Goal: Check status: Check status

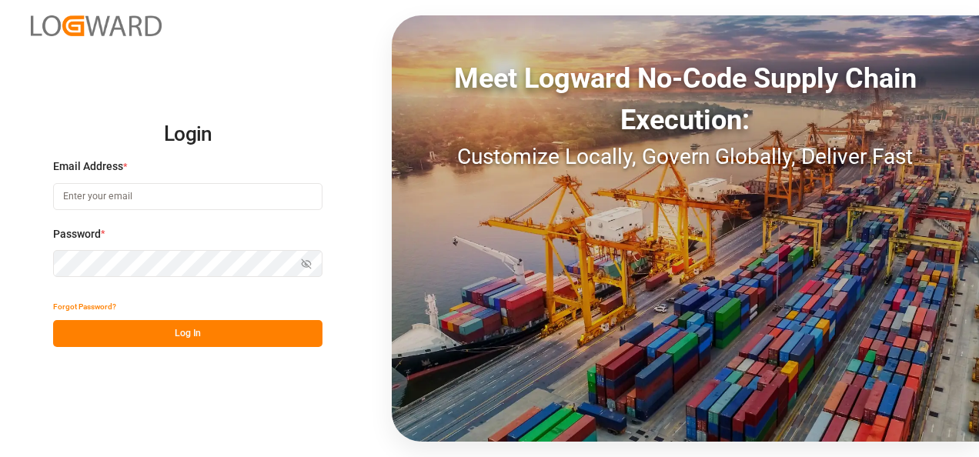
type input "jacques.denis@jamindustries.com"
click at [188, 334] on button "Log In" at bounding box center [187, 333] width 269 height 27
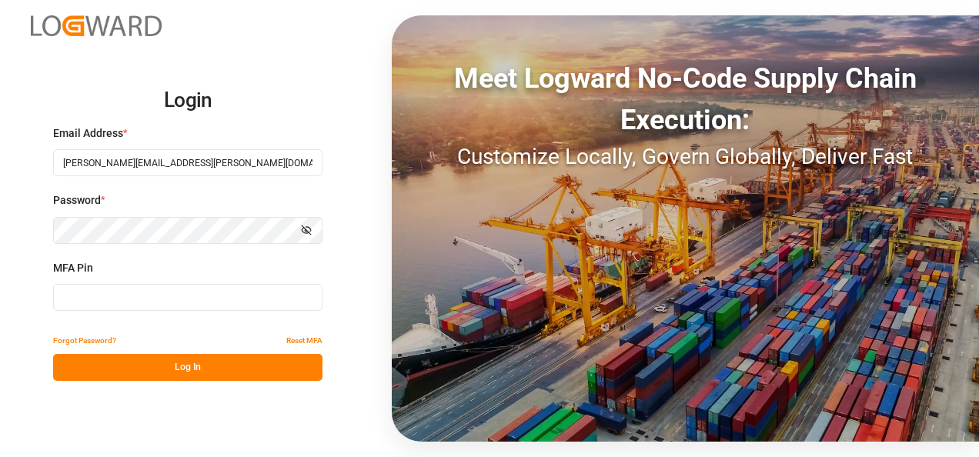
drag, startPoint x: 136, startPoint y: 297, endPoint x: 166, endPoint y: 294, distance: 30.2
click at [136, 297] on input at bounding box center [187, 297] width 269 height 27
type input "877792"
click at [194, 375] on button "Log In" at bounding box center [187, 367] width 269 height 27
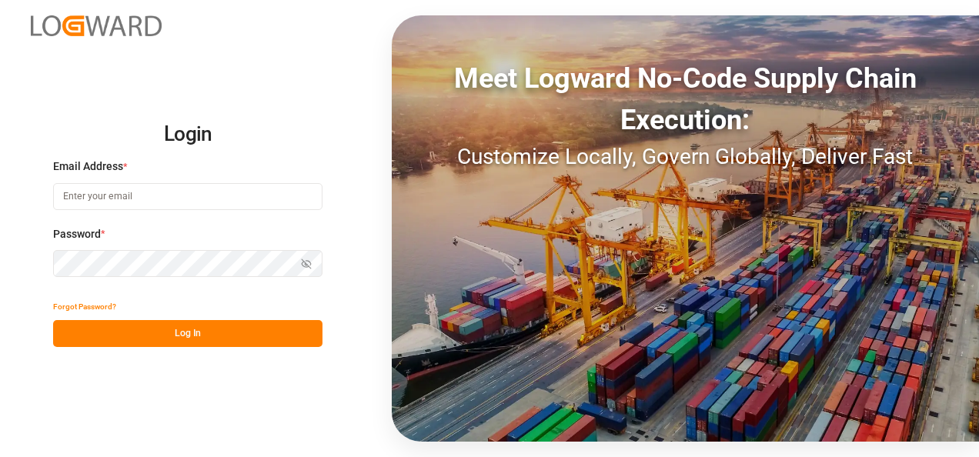
type input "[PERSON_NAME][EMAIL_ADDRESS][PERSON_NAME][DOMAIN_NAME]"
click at [178, 339] on button "Log In" at bounding box center [187, 333] width 269 height 27
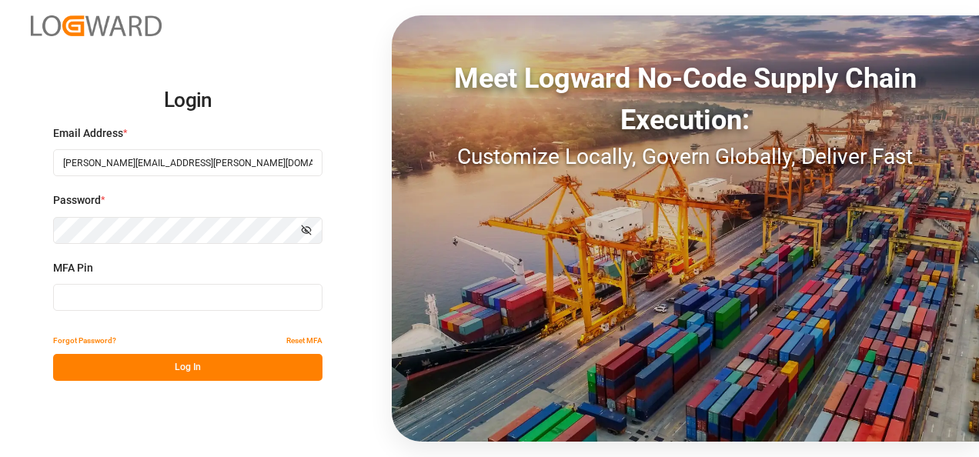
click at [128, 299] on input at bounding box center [187, 297] width 269 height 27
type input "934040"
click at [188, 373] on button "Log In" at bounding box center [187, 367] width 269 height 27
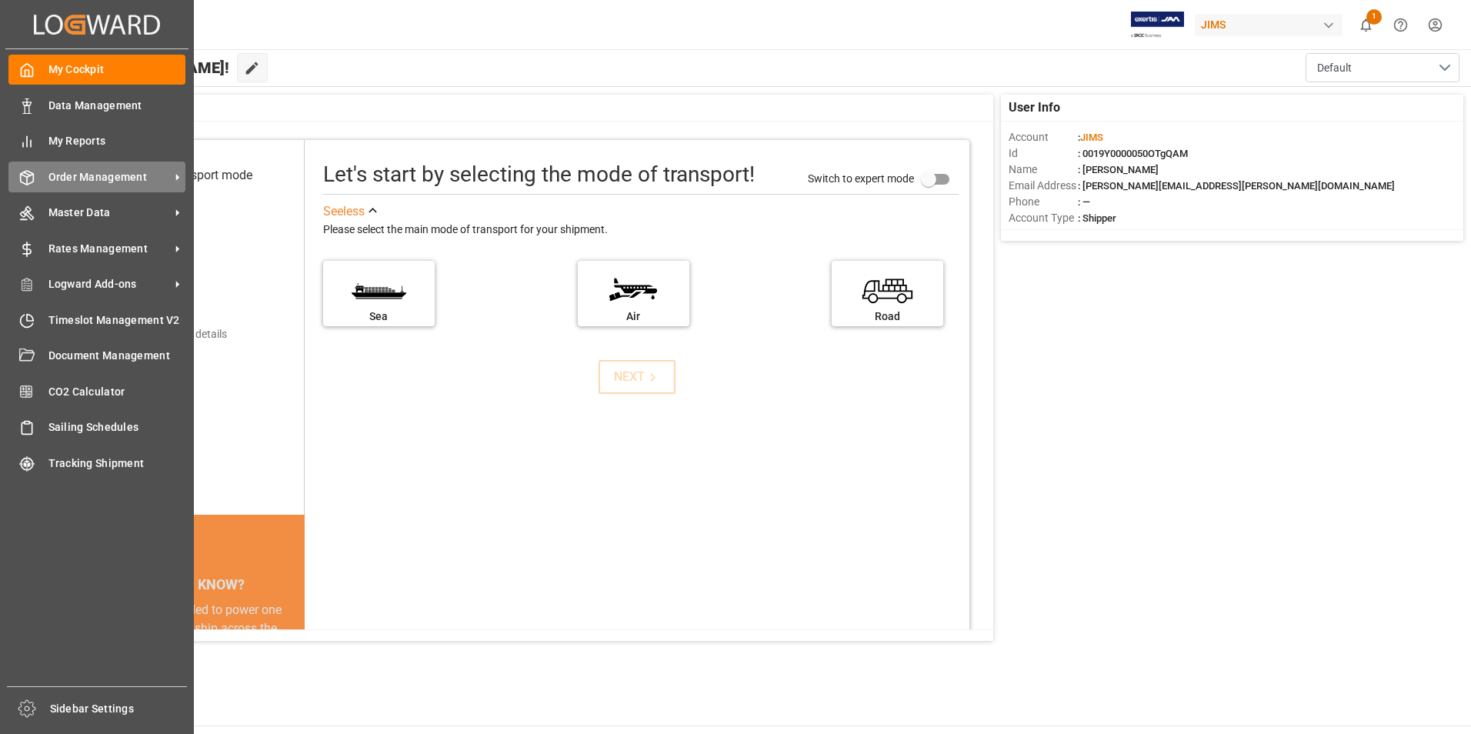
click at [68, 171] on span "Order Management" at bounding box center [109, 177] width 122 height 16
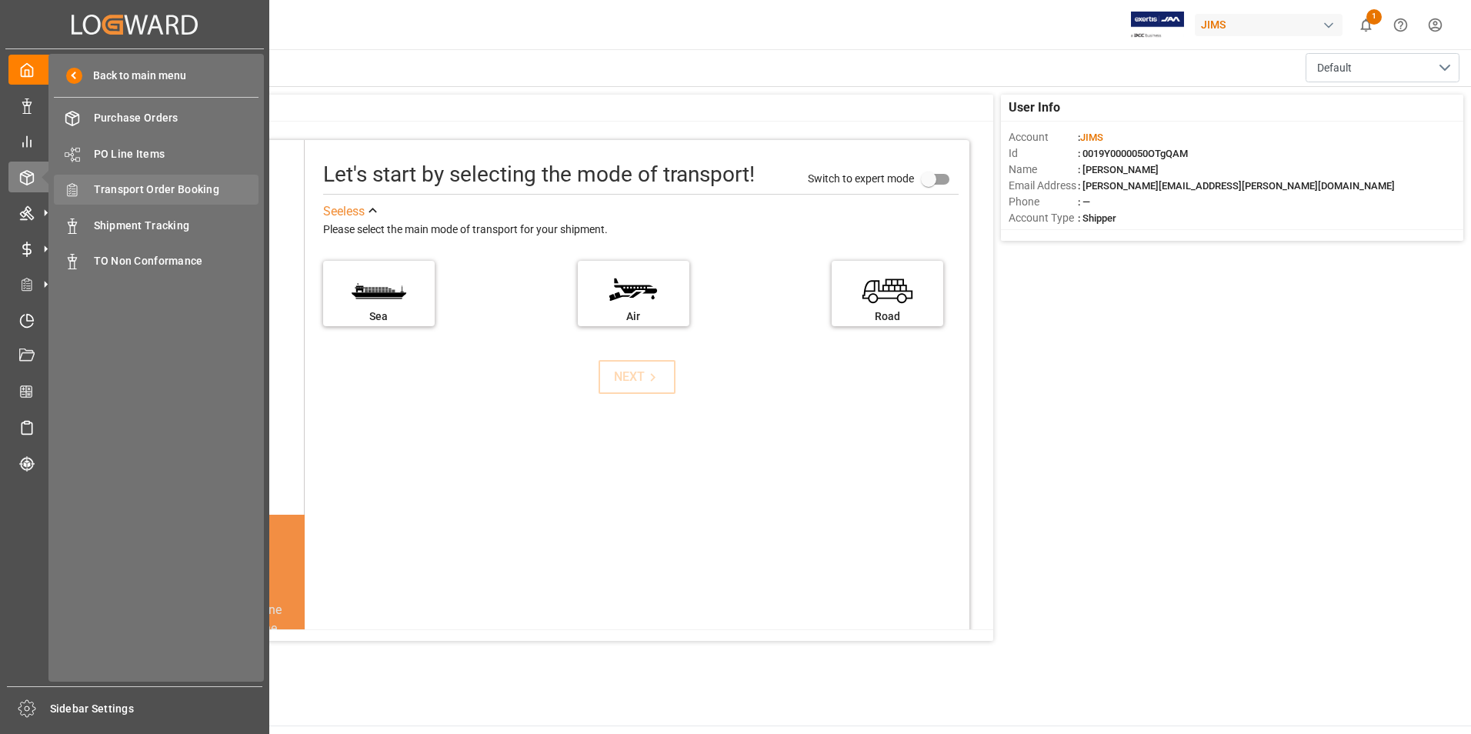
click at [156, 185] on span "Transport Order Booking" at bounding box center [176, 190] width 165 height 16
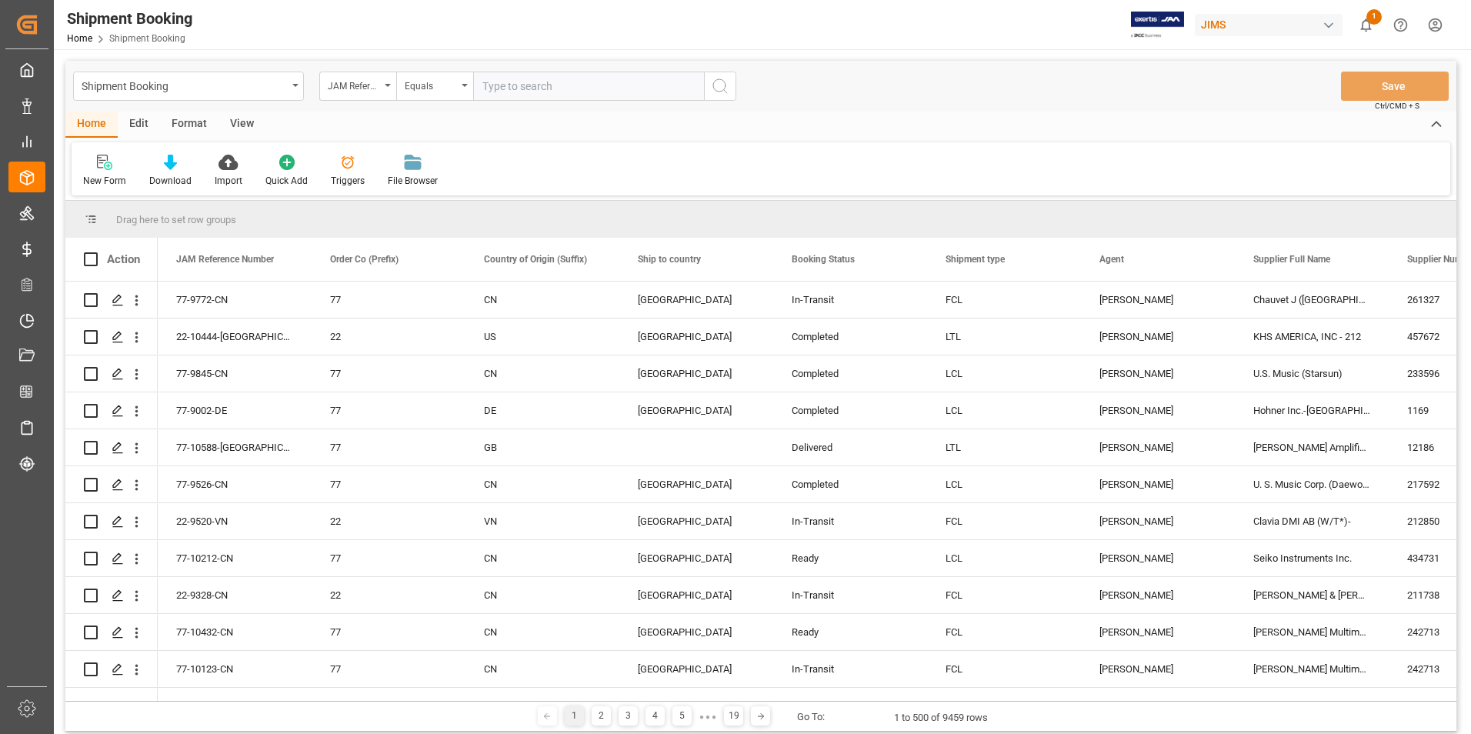
click at [592, 88] on input "text" at bounding box center [588, 86] width 231 height 29
paste input "77-10542-[GEOGRAPHIC_DATA]"
type input "77-10542-[GEOGRAPHIC_DATA]"
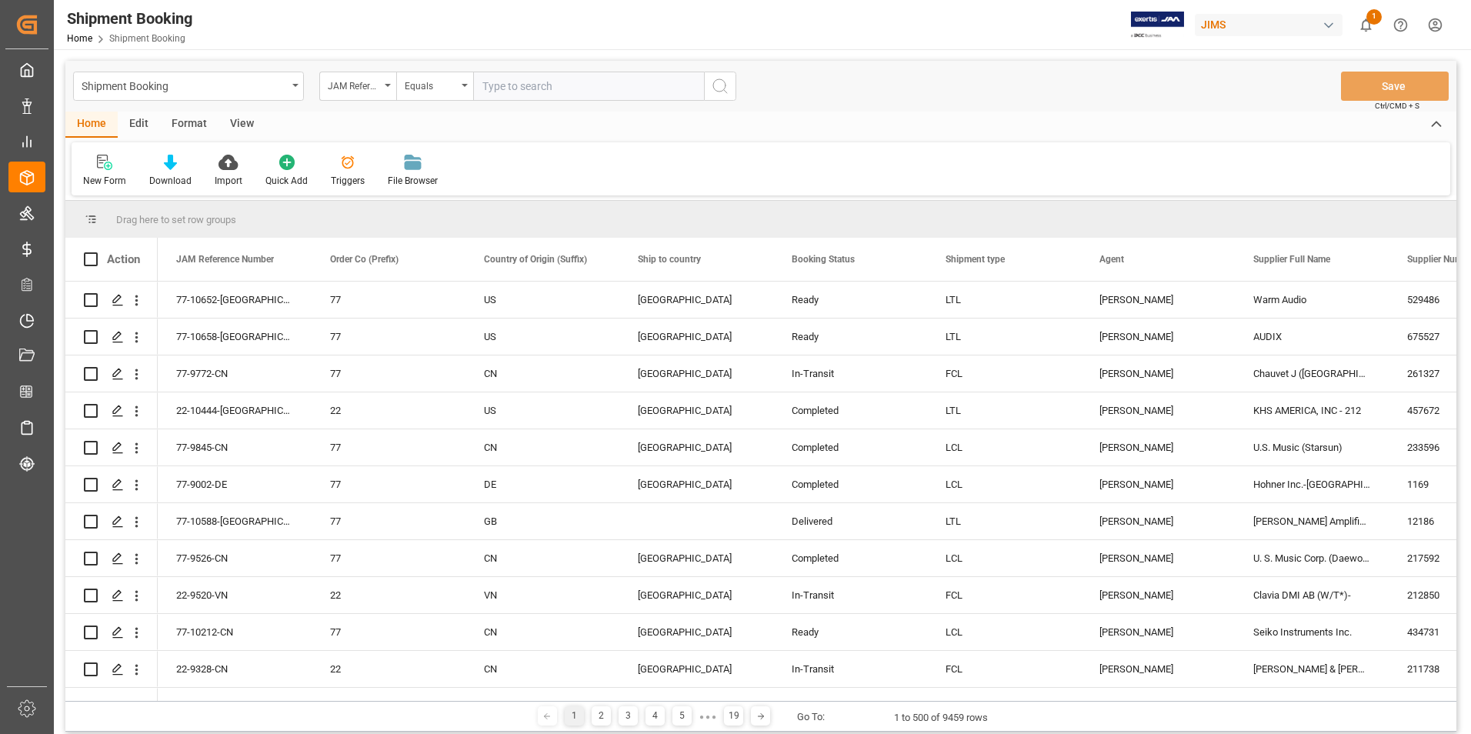
click at [534, 87] on input "text" at bounding box center [588, 86] width 231 height 29
type input "77-10524-US"
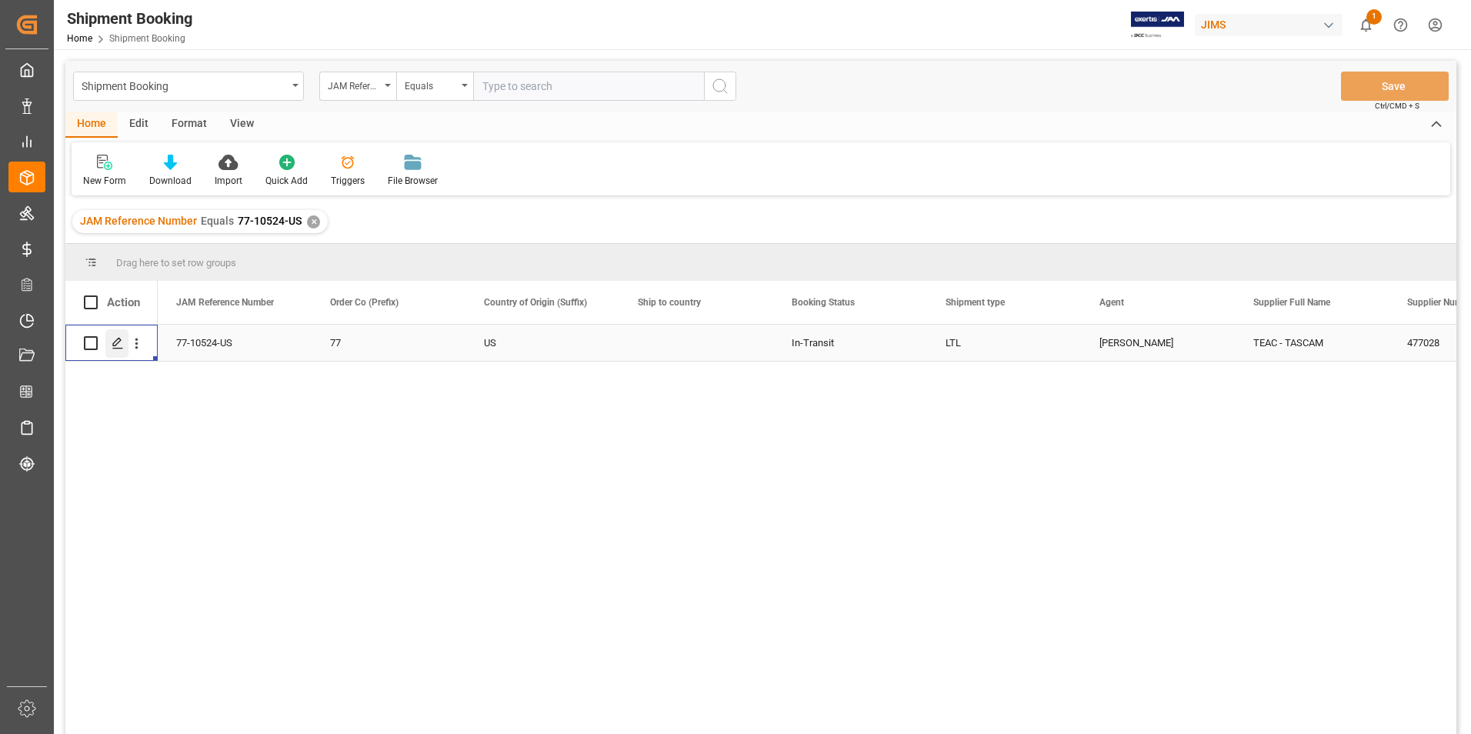
click at [116, 342] on icon "Press SPACE to select this row." at bounding box center [118, 343] width 12 height 12
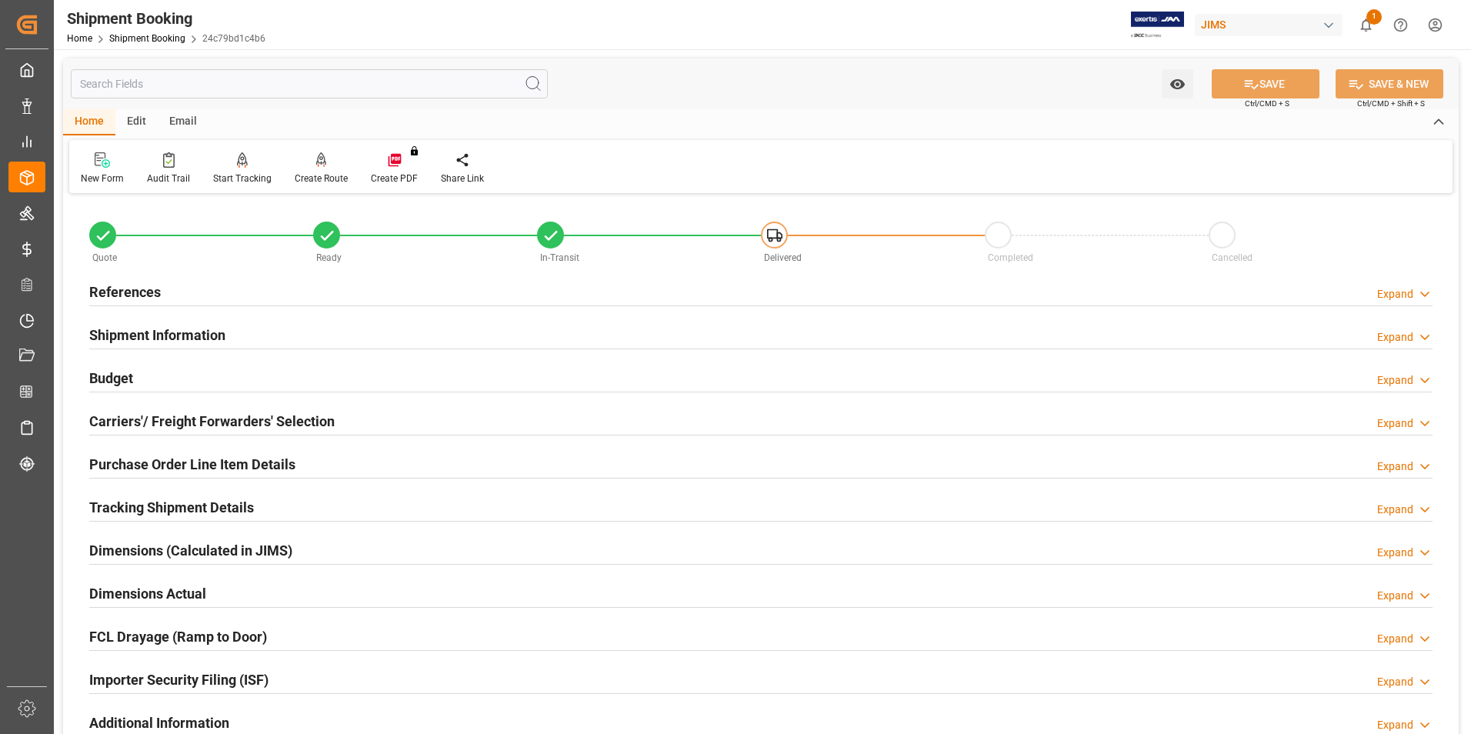
type input "0"
type input "13.0005"
type input "10"
type input "325.26"
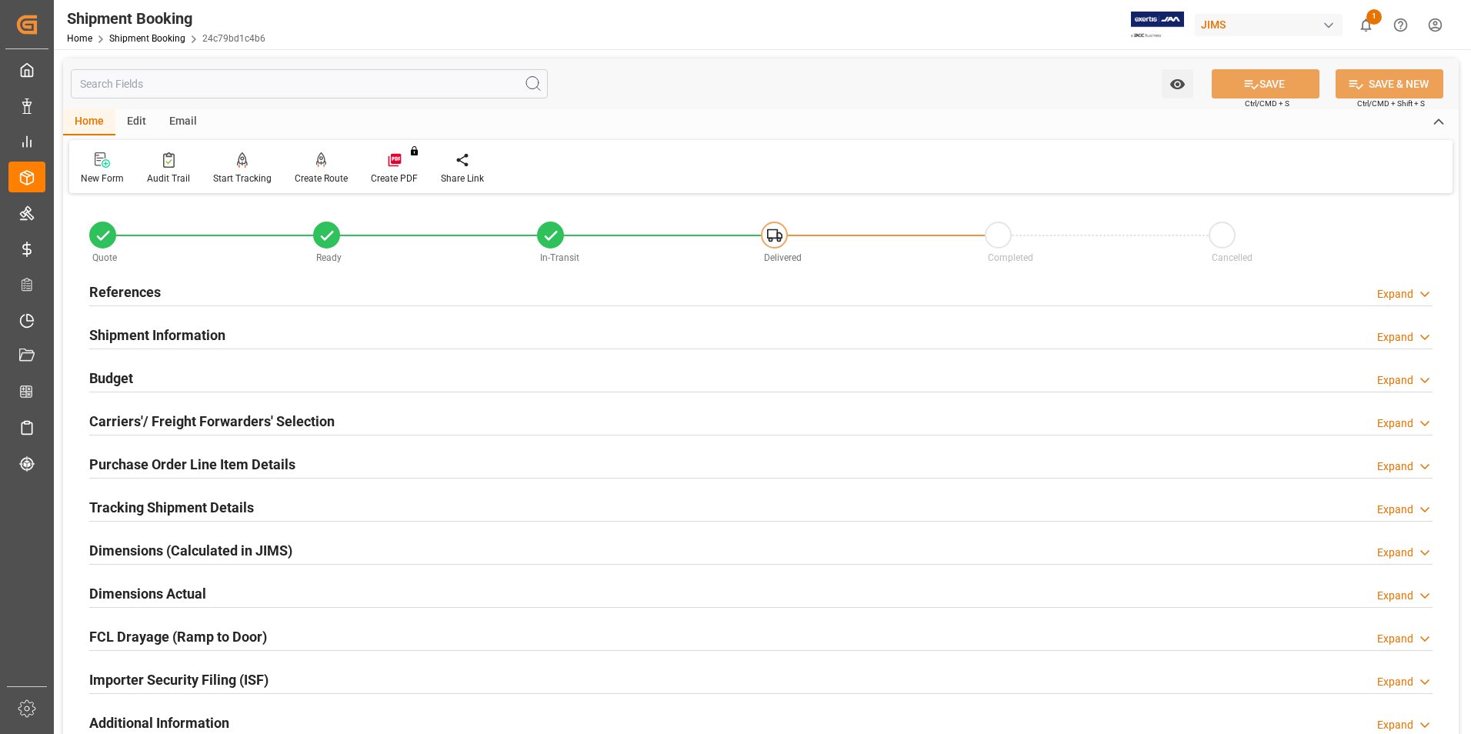
click at [130, 375] on h2 "Budget" at bounding box center [111, 378] width 44 height 21
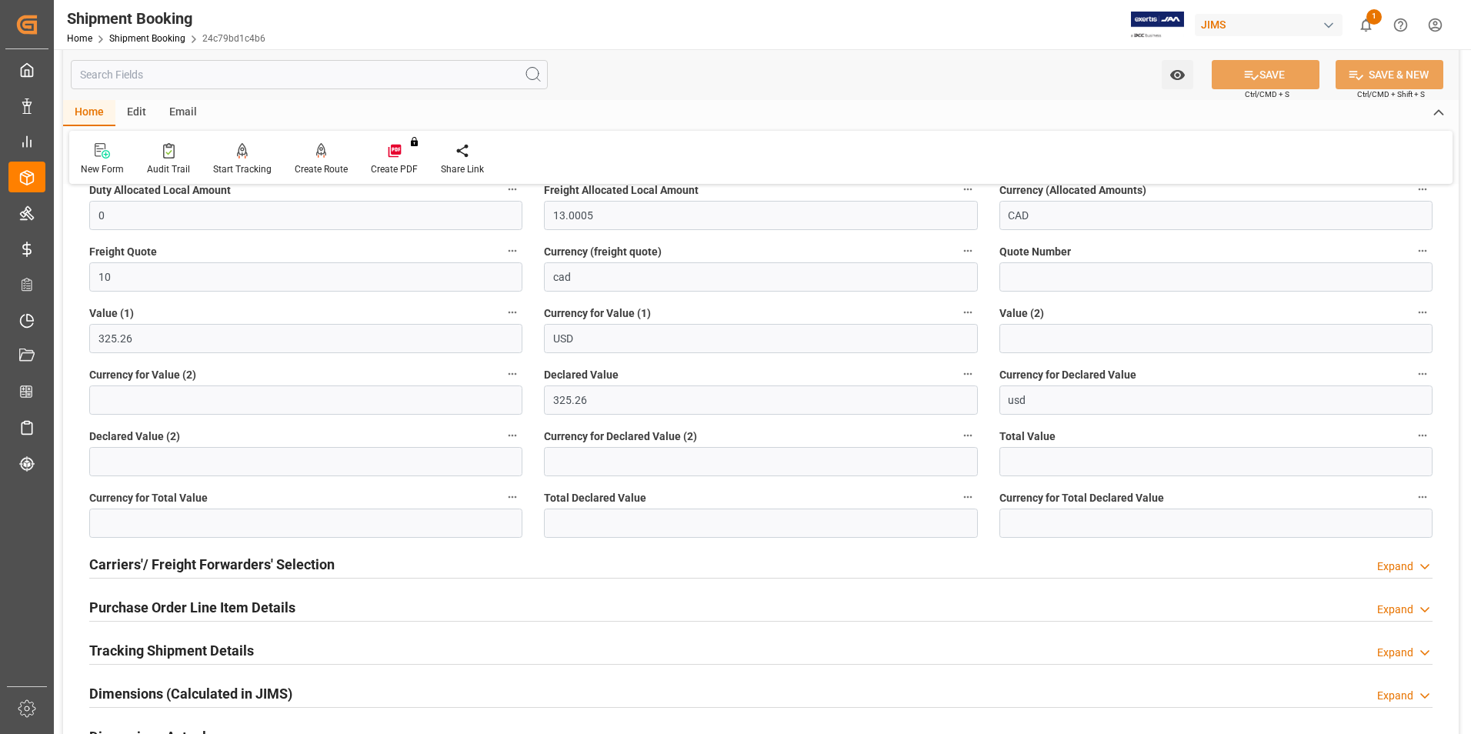
scroll to position [308, 0]
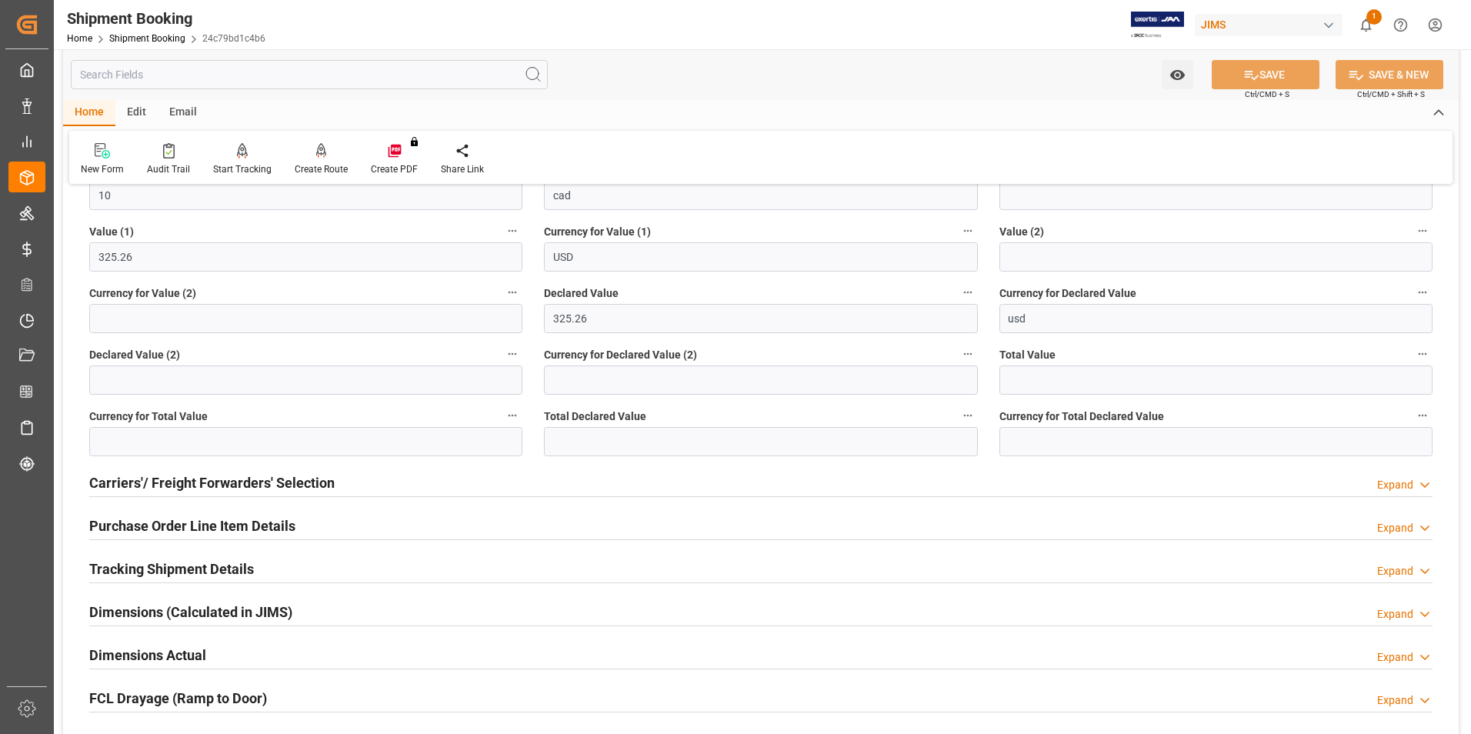
click at [131, 456] on h2 "Purchase Order Line Item Details" at bounding box center [192, 525] width 206 height 21
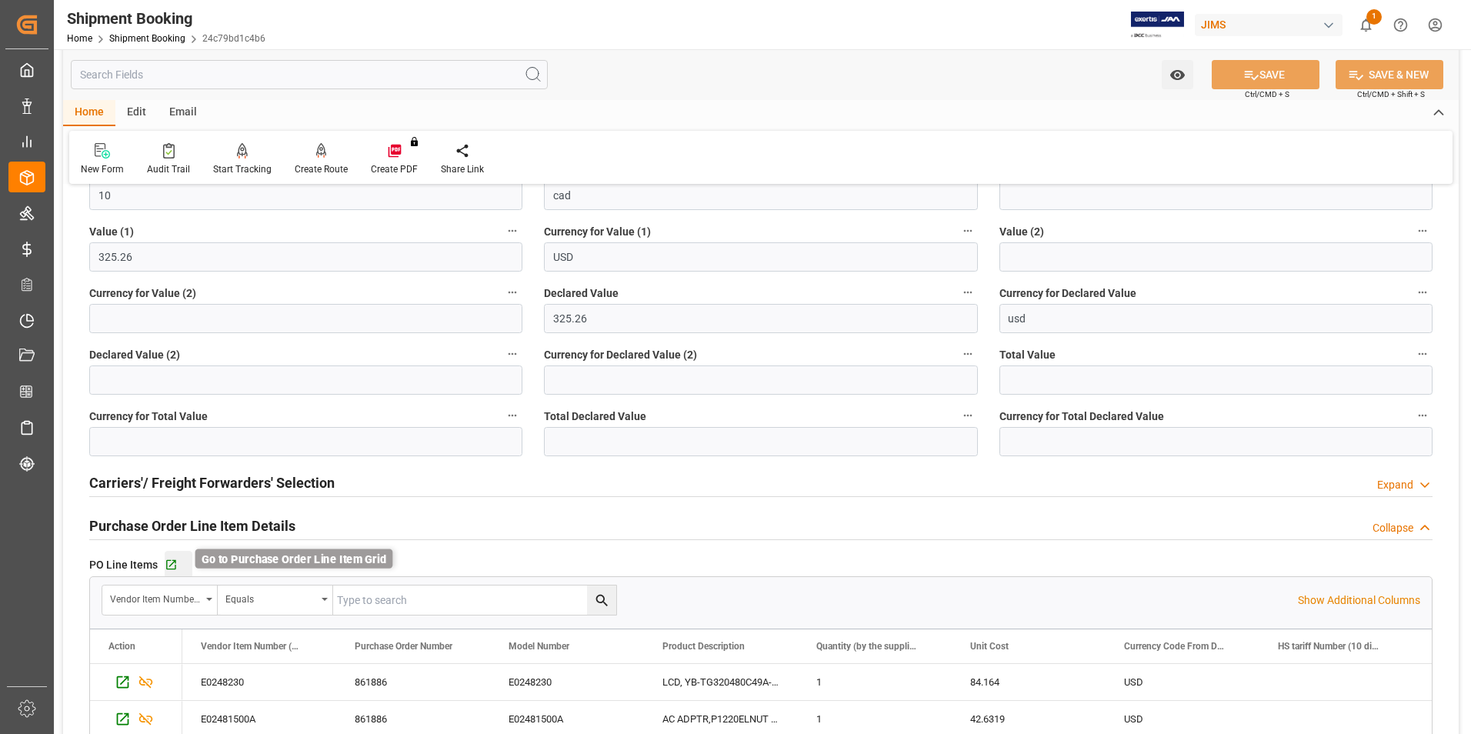
click at [172, 456] on icon "button" at bounding box center [171, 565] width 13 height 13
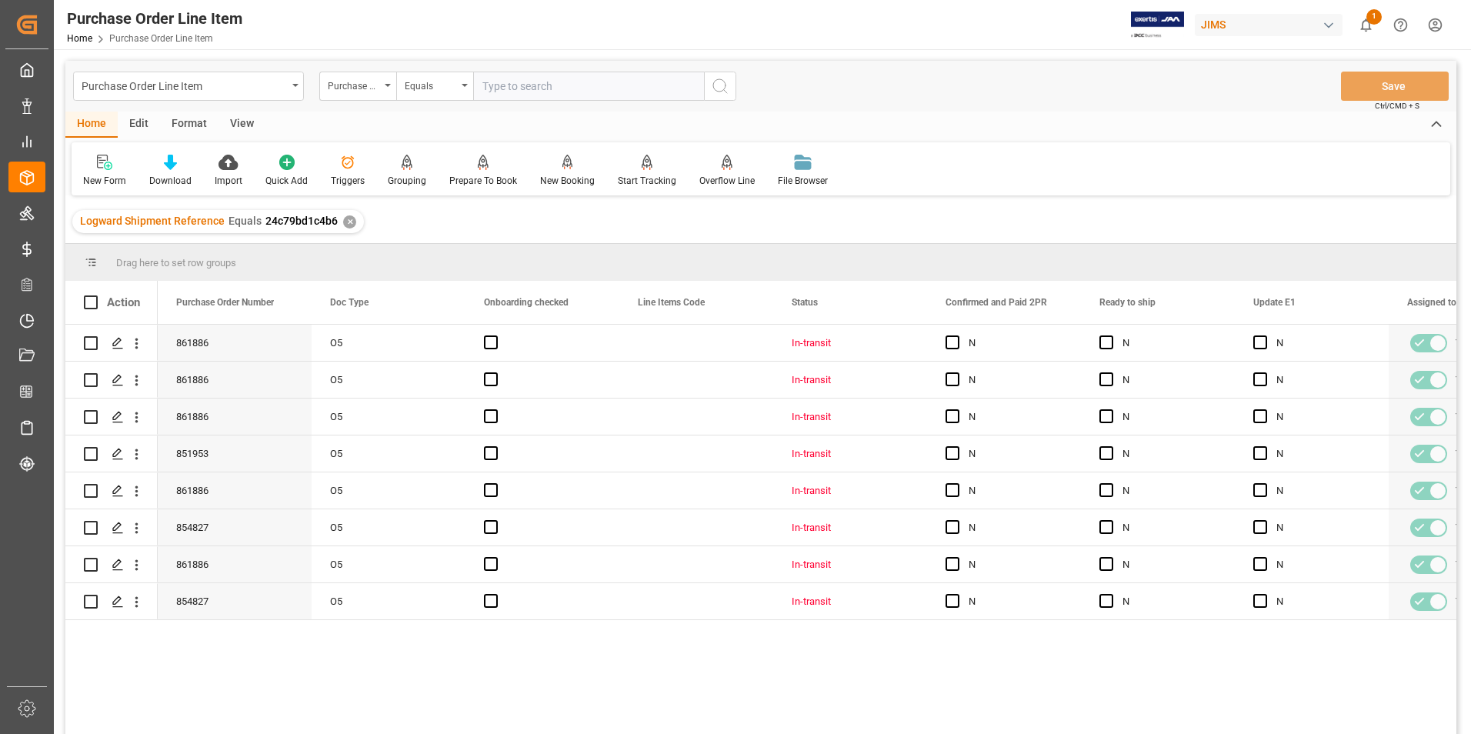
click at [243, 118] on div "View" at bounding box center [242, 125] width 47 height 26
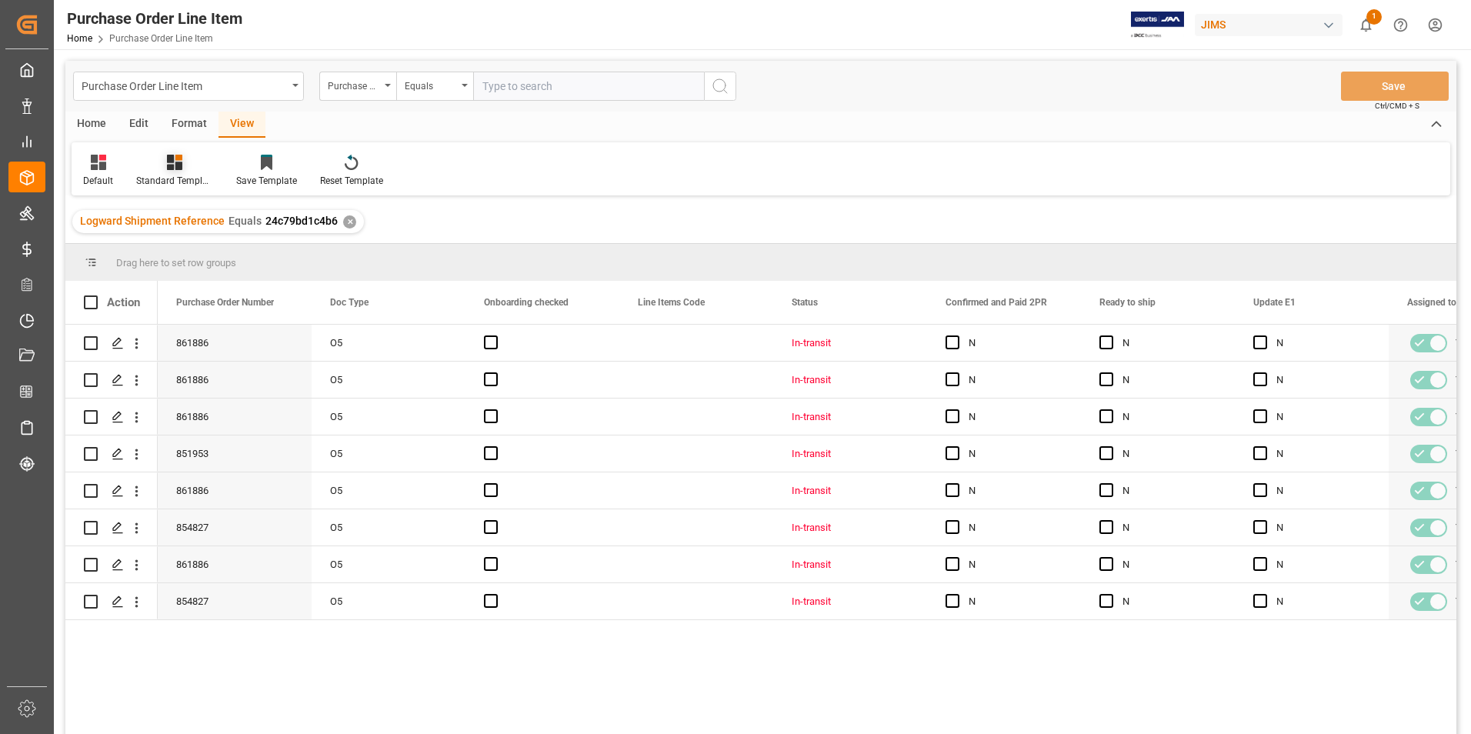
click at [170, 175] on div "Standard Templates" at bounding box center [174, 181] width 77 height 14
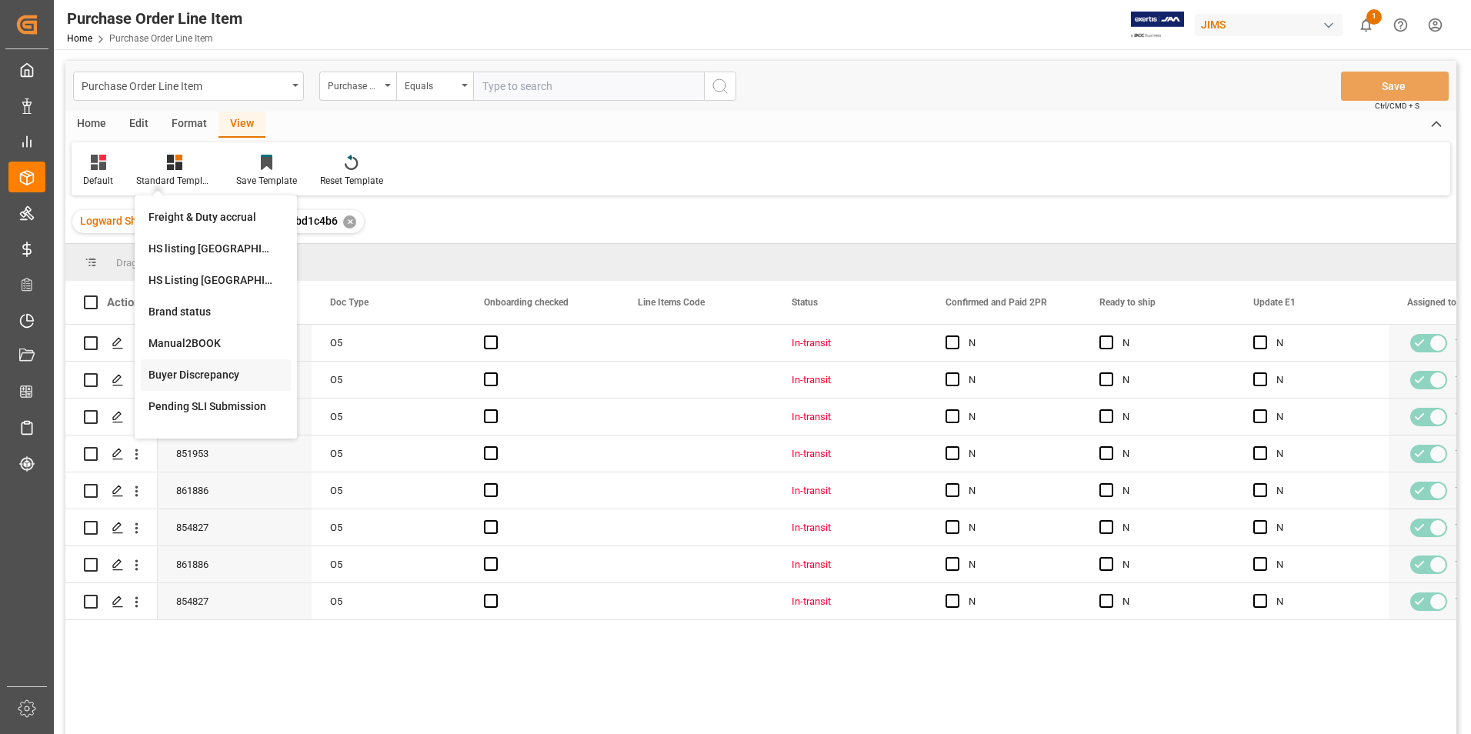
click at [207, 373] on div "Buyer Discrepancy" at bounding box center [215, 375] width 135 height 16
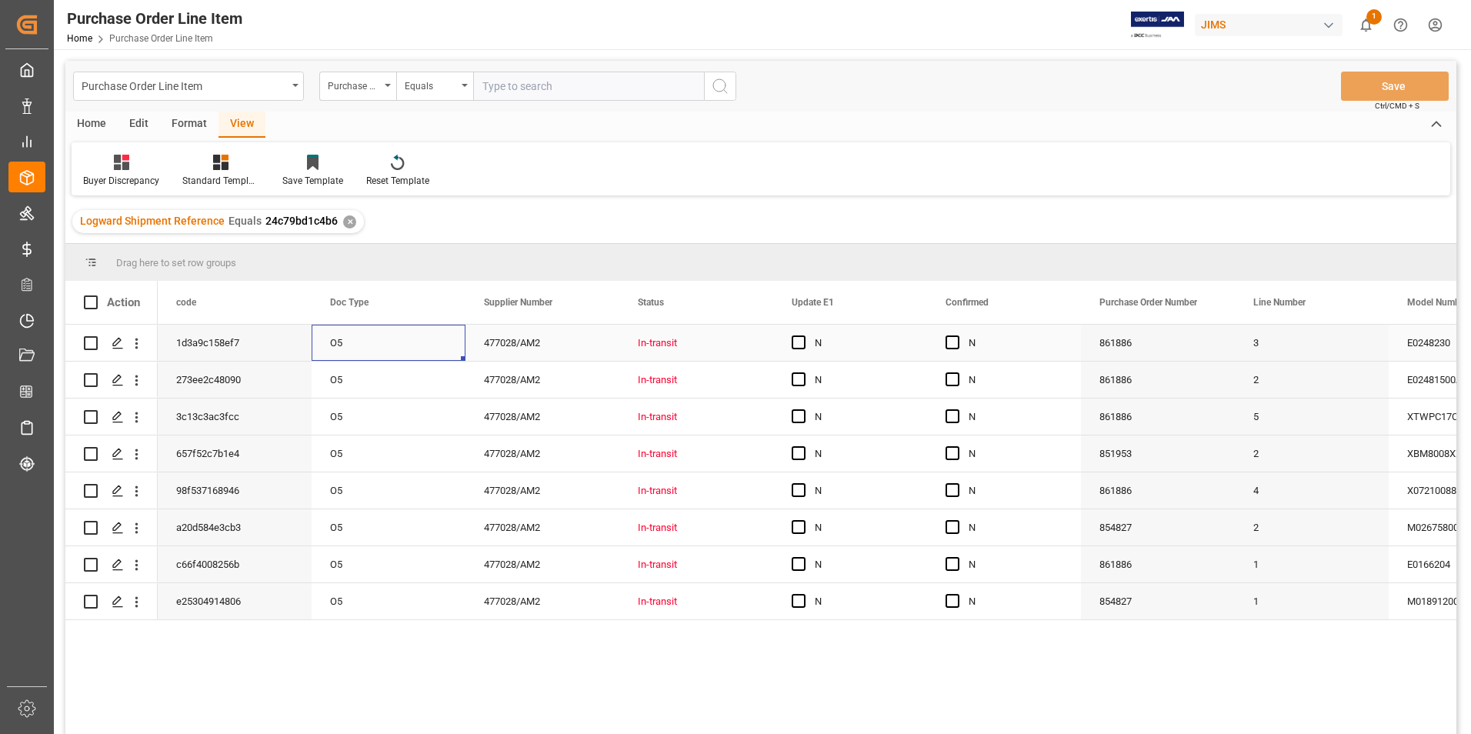
click at [407, 342] on div "O5" at bounding box center [389, 343] width 154 height 36
click at [952, 345] on span "Press SPACE to select this row." at bounding box center [953, 342] width 14 height 14
click at [957, 335] on input "Press SPACE to select this row." at bounding box center [957, 335] width 0 height 0
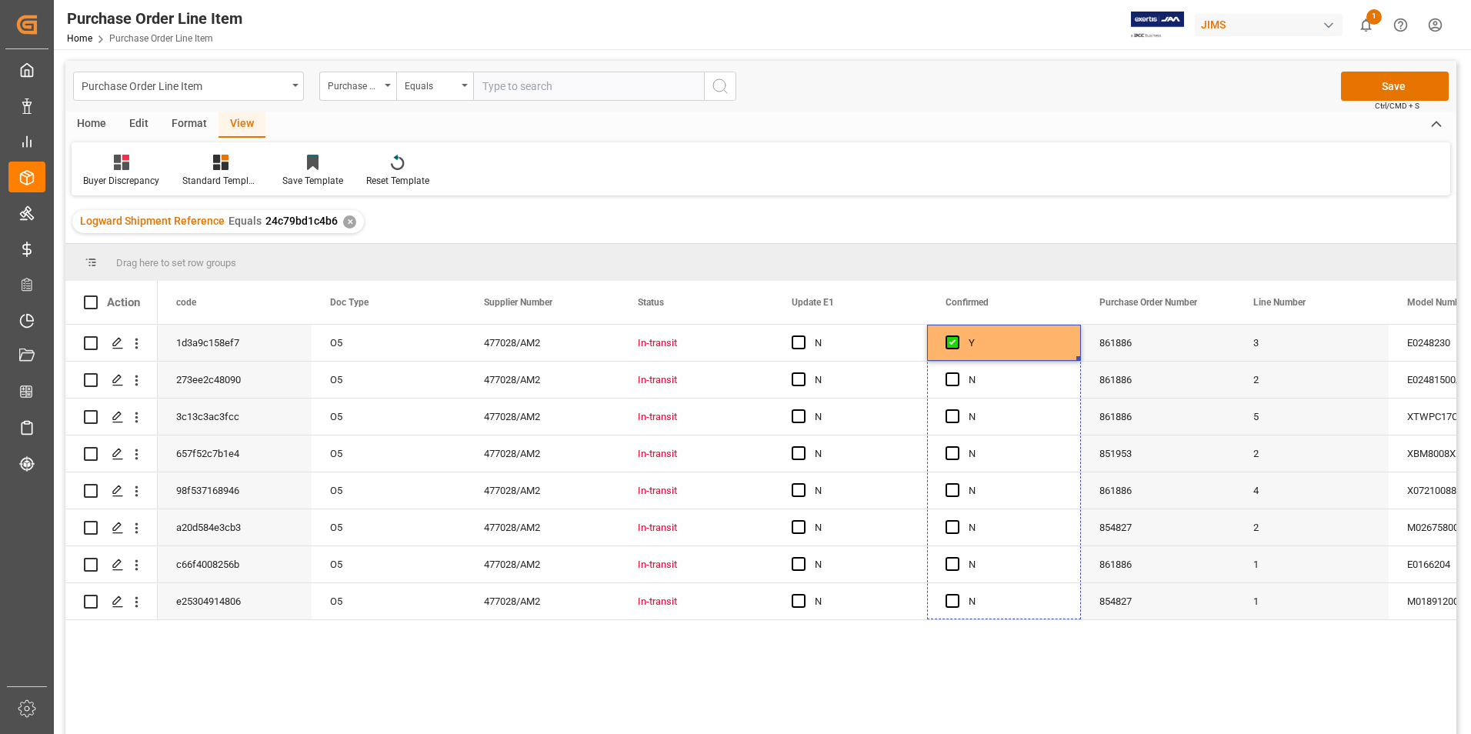
drag, startPoint x: 1079, startPoint y: 358, endPoint x: 1051, endPoint y: 626, distance: 269.2
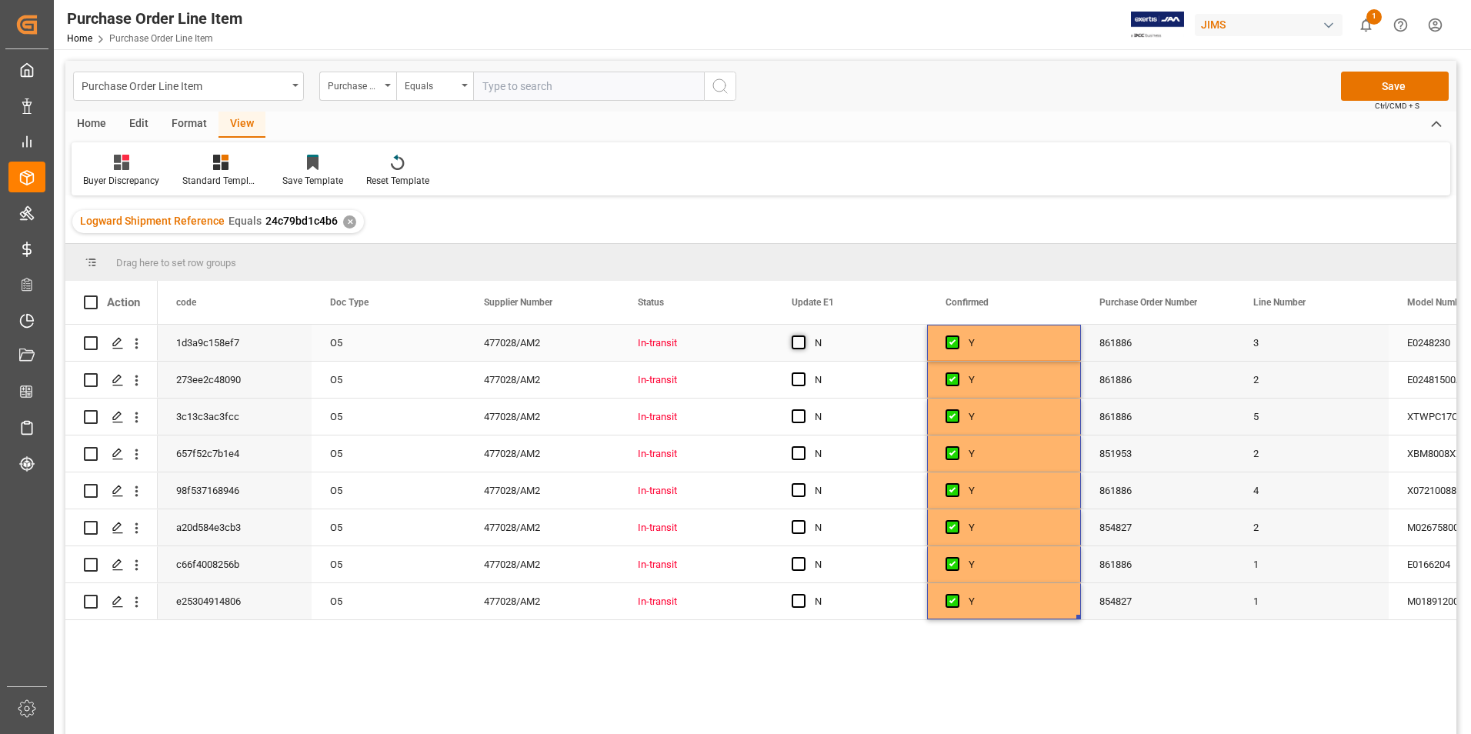
click at [800, 342] on span "Press SPACE to select this row." at bounding box center [799, 342] width 14 height 14
click at [803, 335] on input "Press SPACE to select this row." at bounding box center [803, 335] width 0 height 0
drag, startPoint x: 923, startPoint y: 359, endPoint x: 903, endPoint y: 591, distance: 232.4
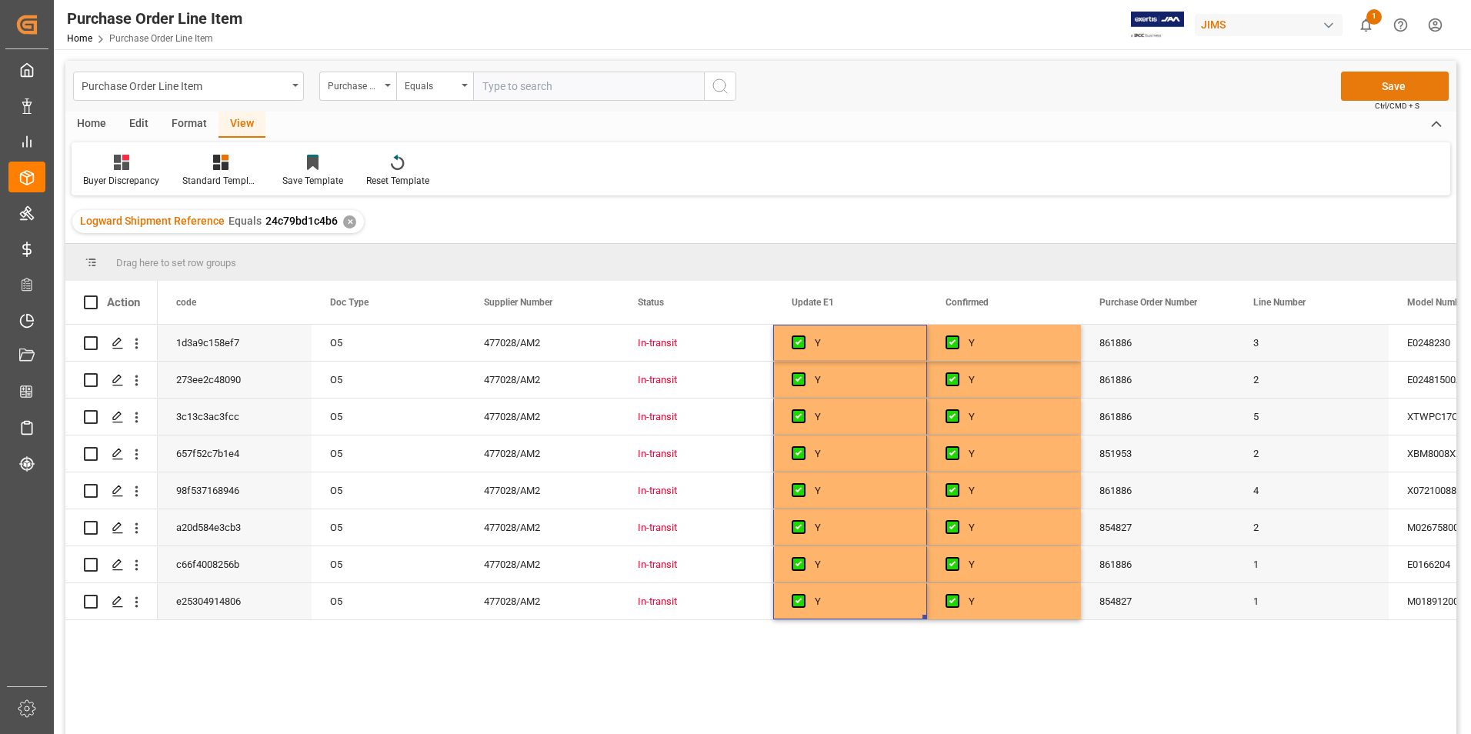
click at [1400, 83] on button "Save" at bounding box center [1395, 86] width 108 height 29
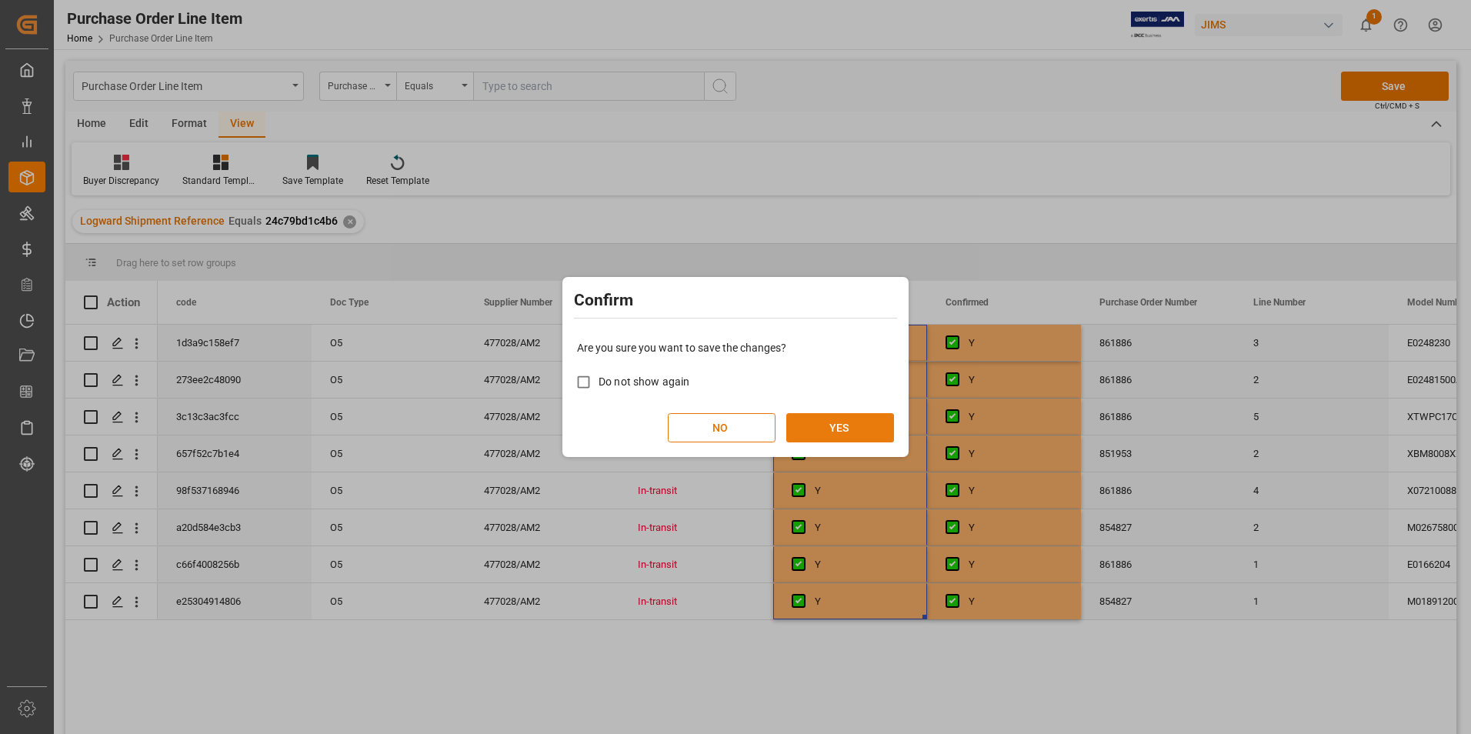
click at [859, 429] on button "YES" at bounding box center [840, 427] width 108 height 29
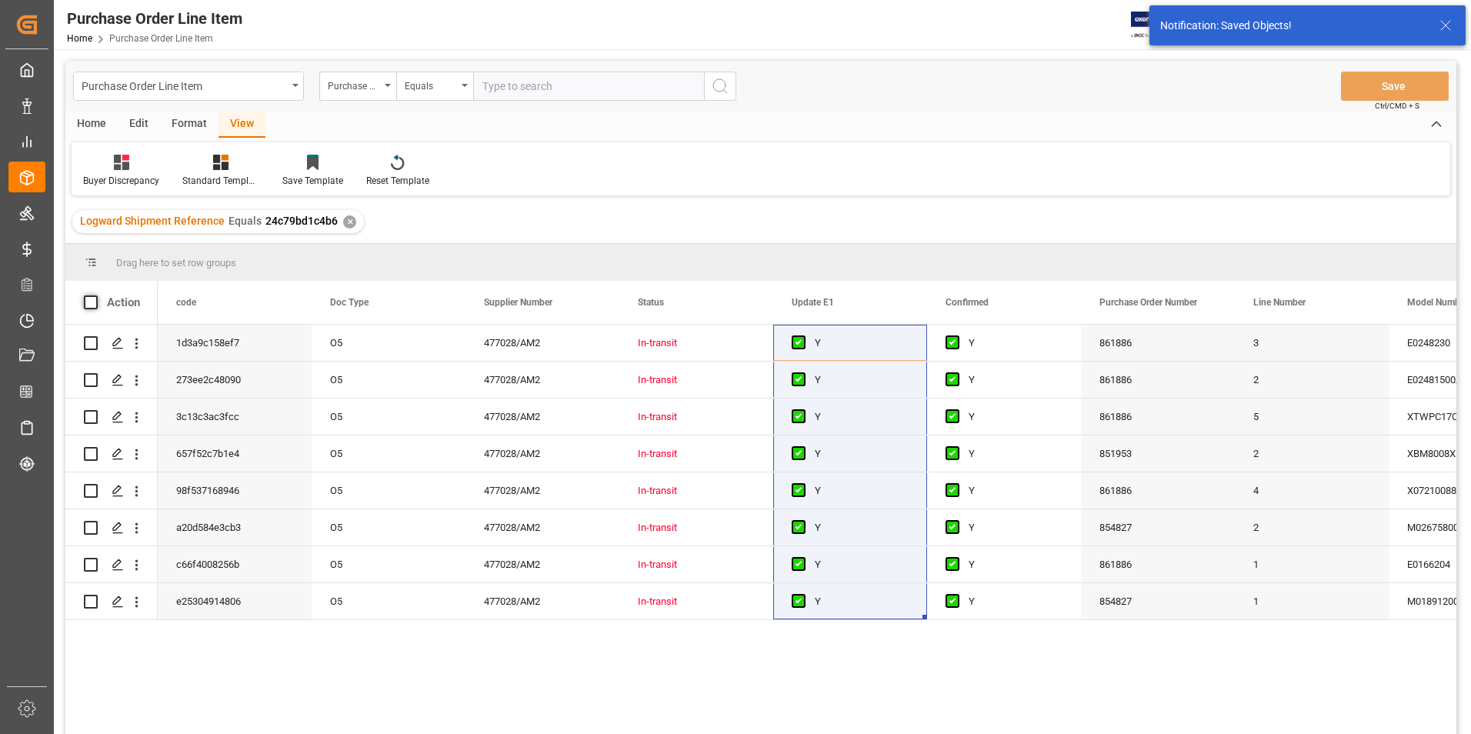
click at [87, 302] on span at bounding box center [91, 302] width 14 height 14
click at [95, 295] on input "checkbox" at bounding box center [95, 295] width 0 height 0
checkbox input "true"
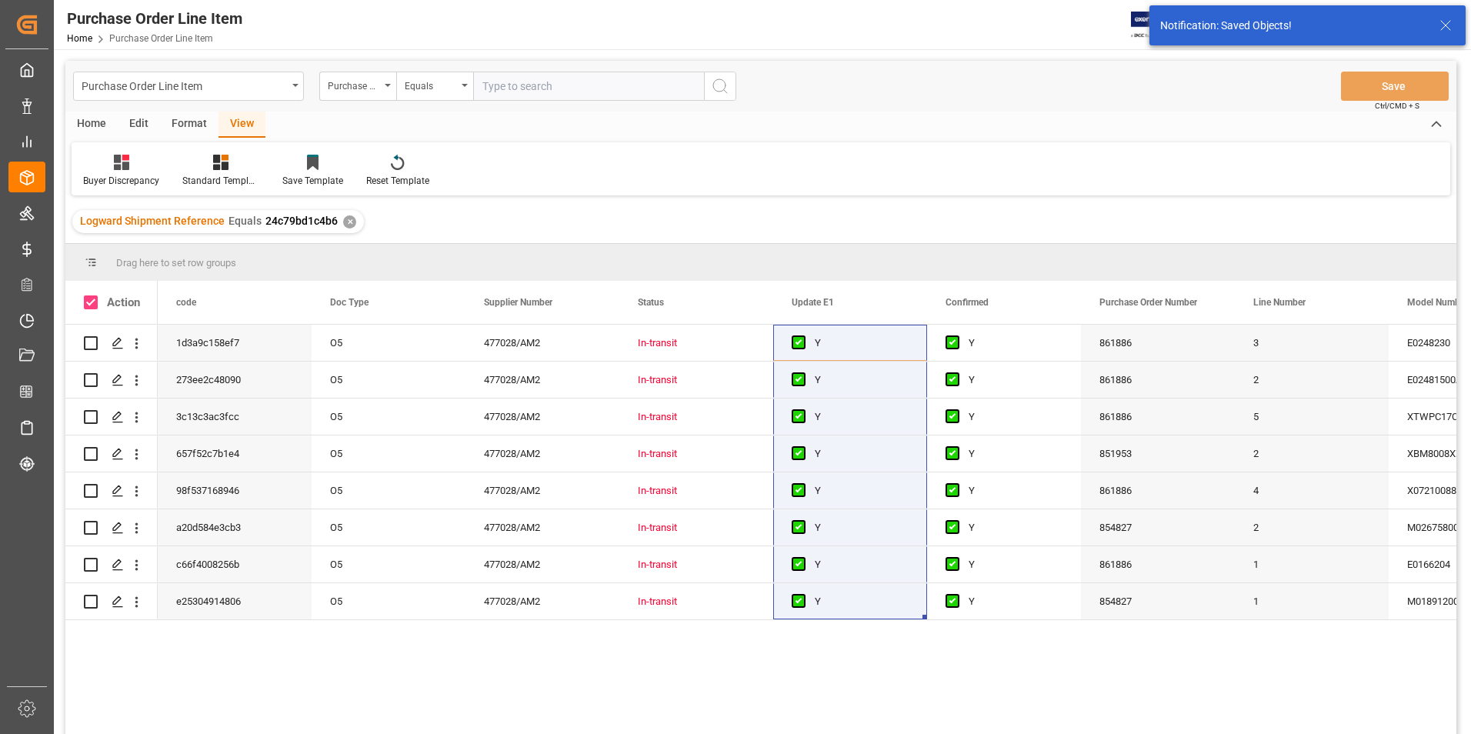
checkbox input "true"
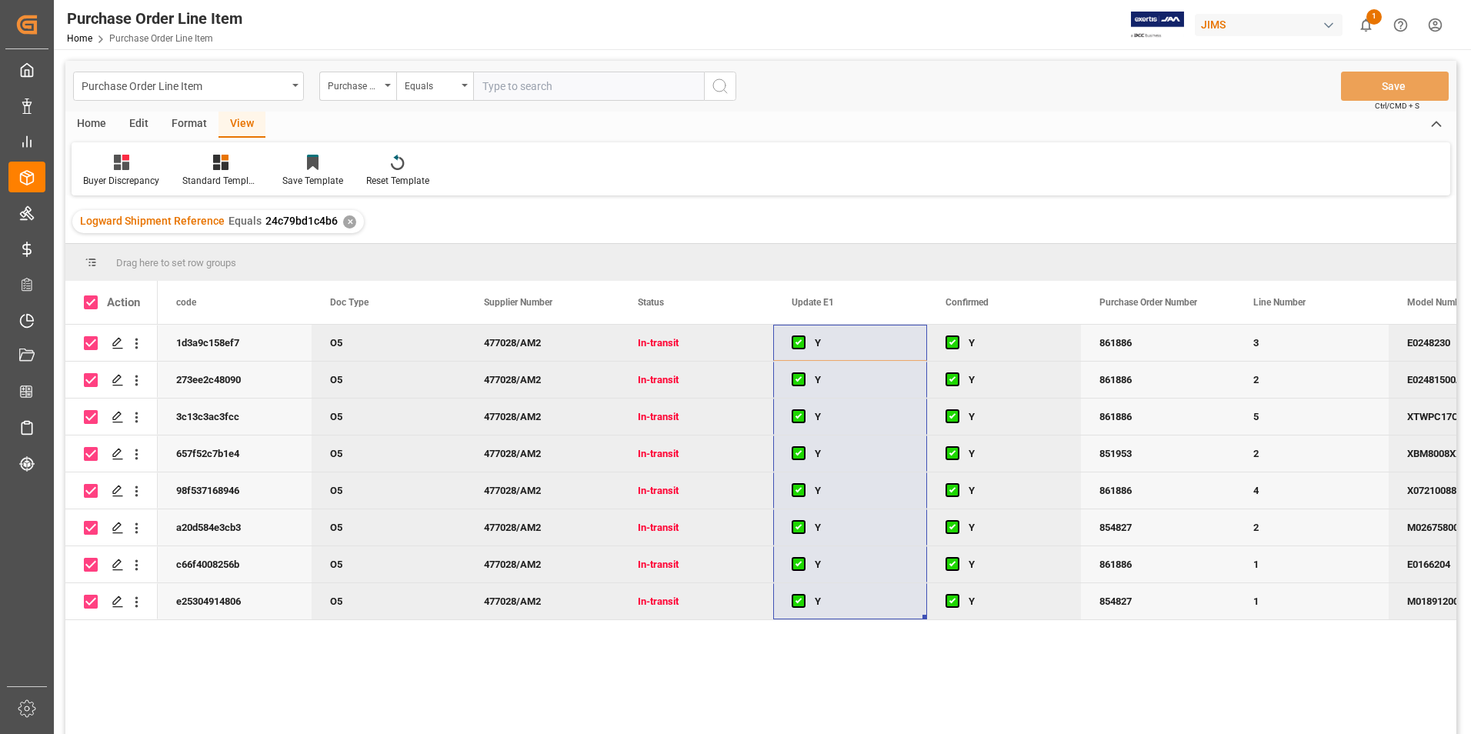
click at [92, 125] on div "Home" at bounding box center [91, 125] width 52 height 26
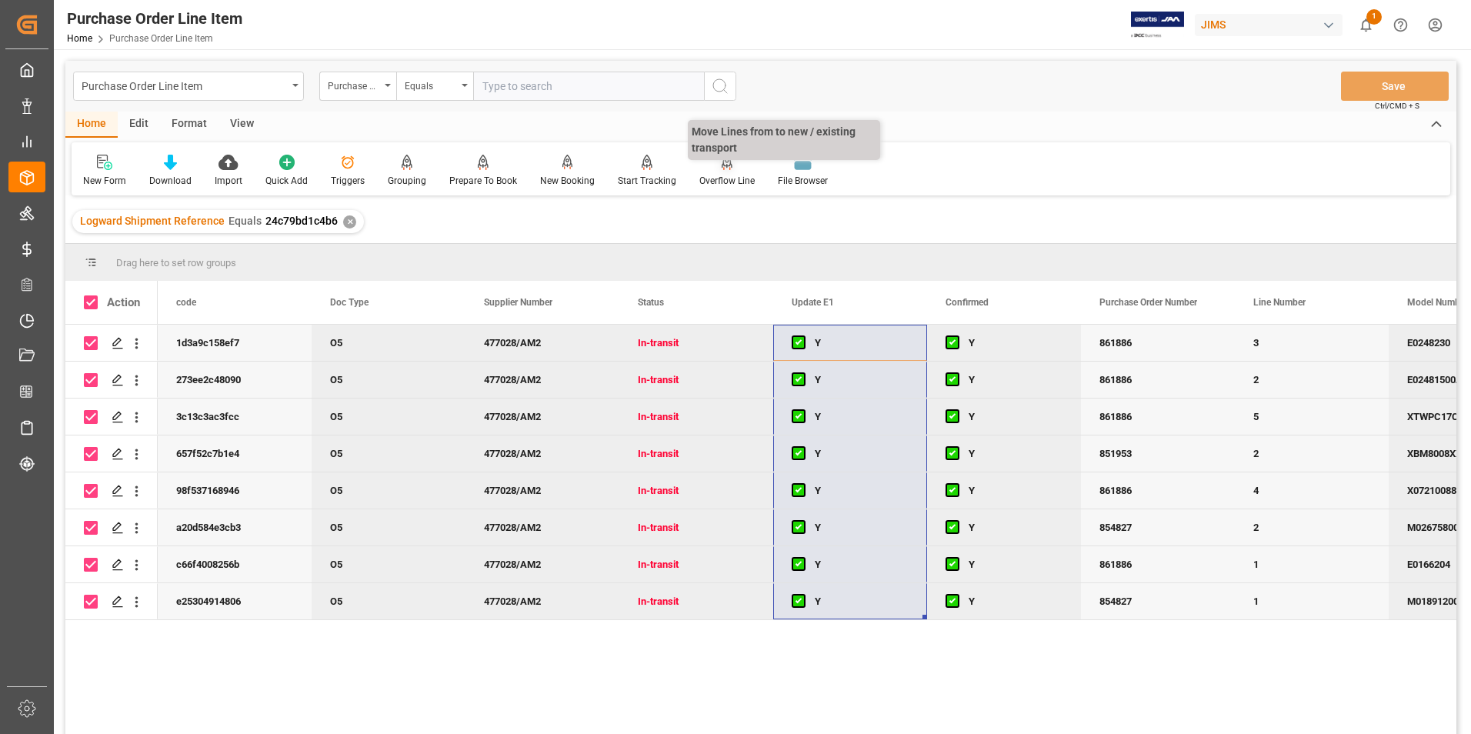
click at [718, 178] on div "Overflow Line" at bounding box center [726, 181] width 55 height 14
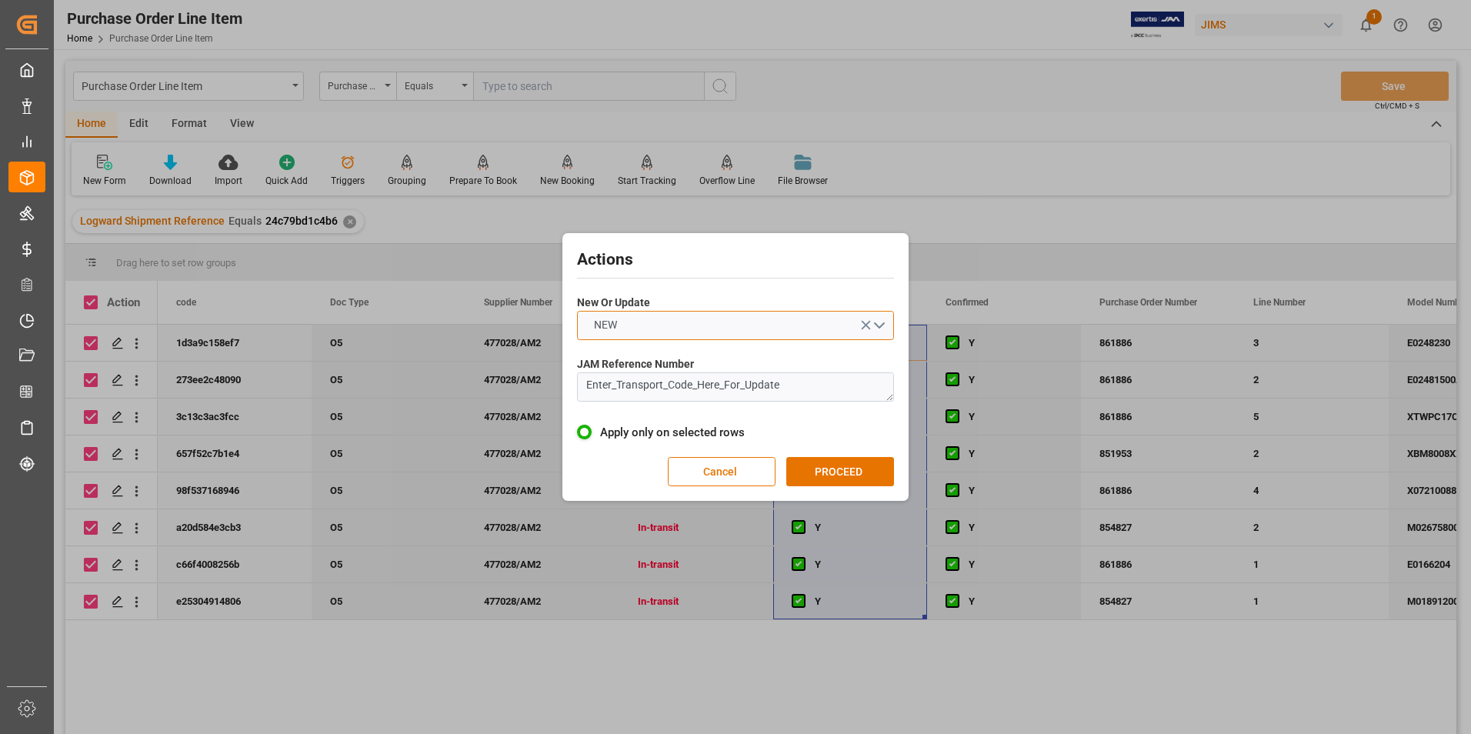
click at [713, 332] on button "NEW" at bounding box center [735, 325] width 317 height 29
click at [716, 360] on div "UPDATE" at bounding box center [735, 361] width 315 height 32
drag, startPoint x: 811, startPoint y: 381, endPoint x: 534, endPoint y: 382, distance: 277.0
click at [534, 382] on div "Actions New Or Update UPDATE JAM Reference Number Enter_Transport_Code_Here_For…" at bounding box center [735, 367] width 1471 height 734
type textarea "77-10524-US"
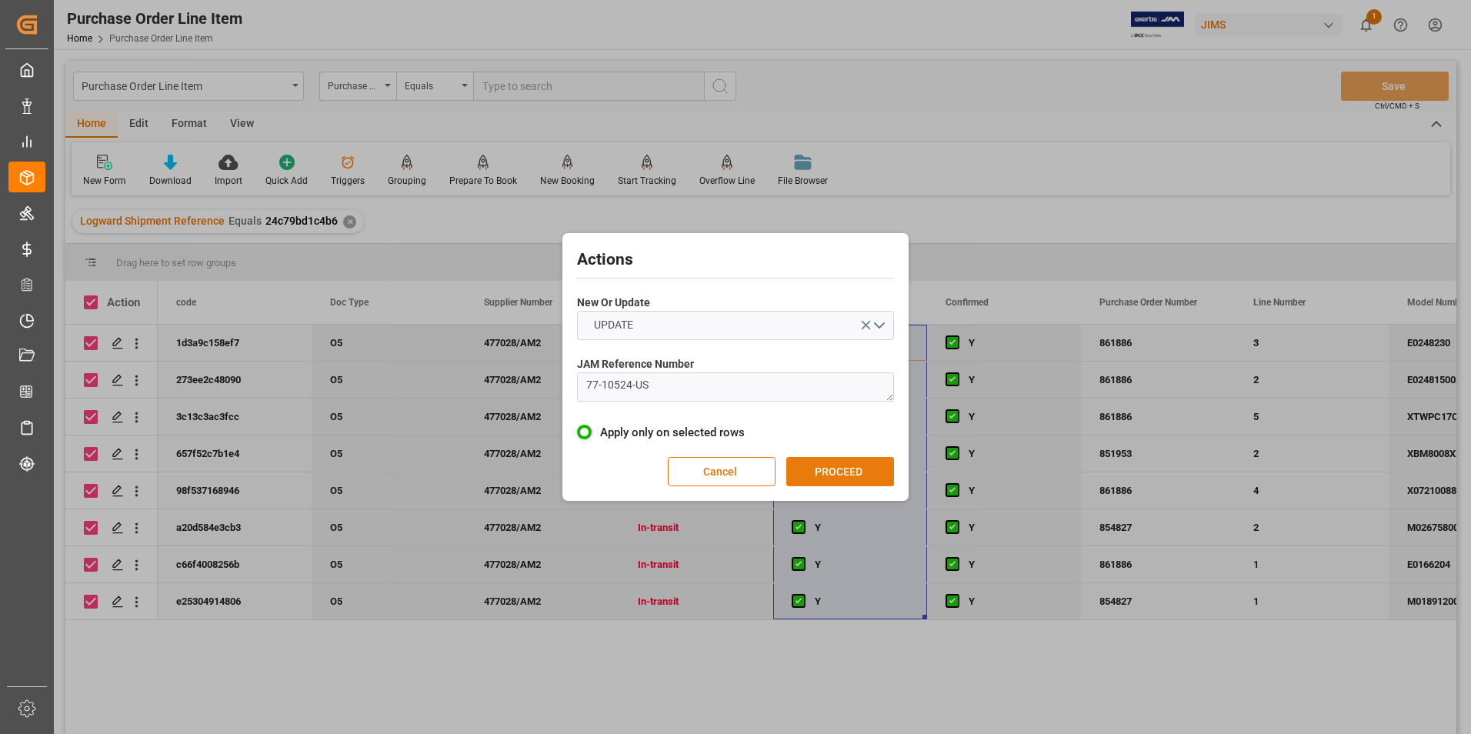
click at [826, 459] on button "PROCEED" at bounding box center [840, 471] width 108 height 29
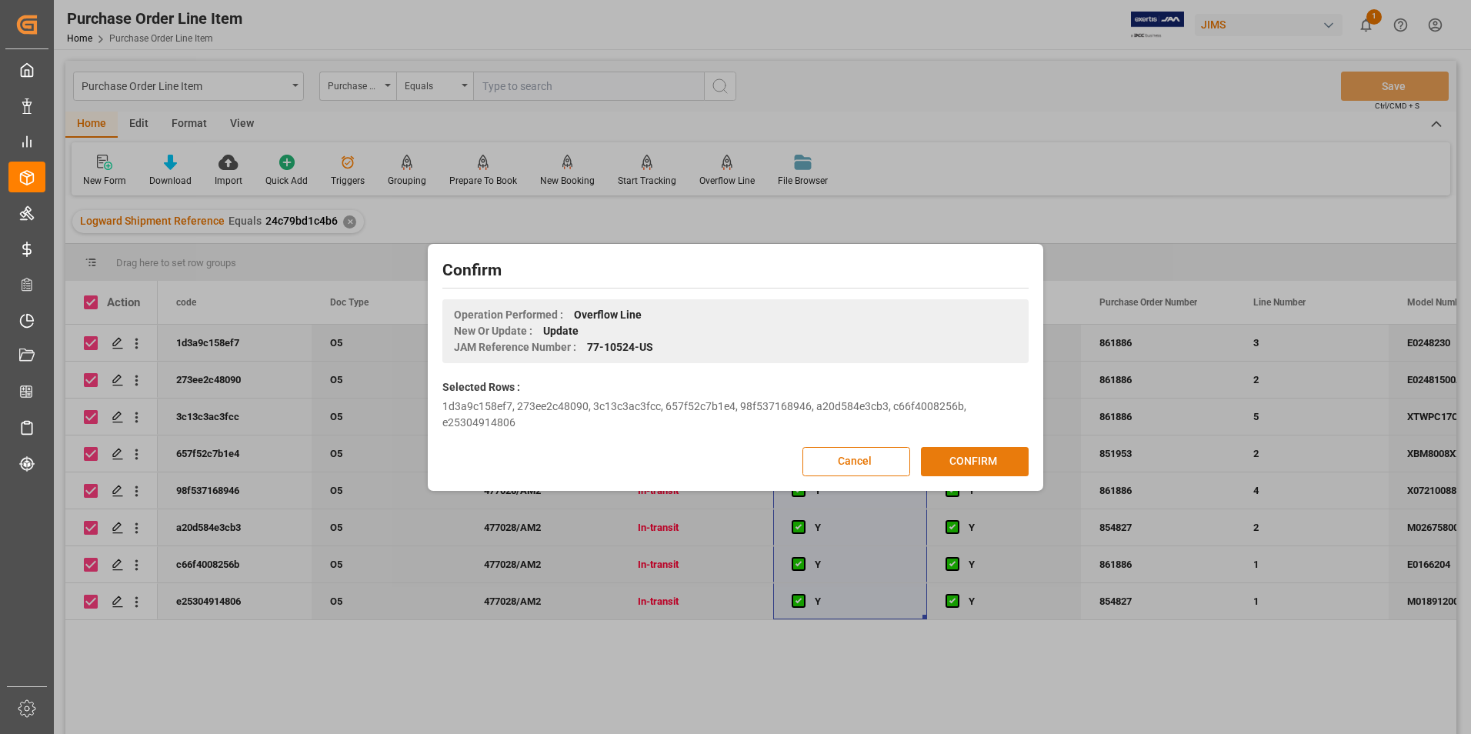
click at [1008, 453] on button "CONFIRM" at bounding box center [975, 461] width 108 height 29
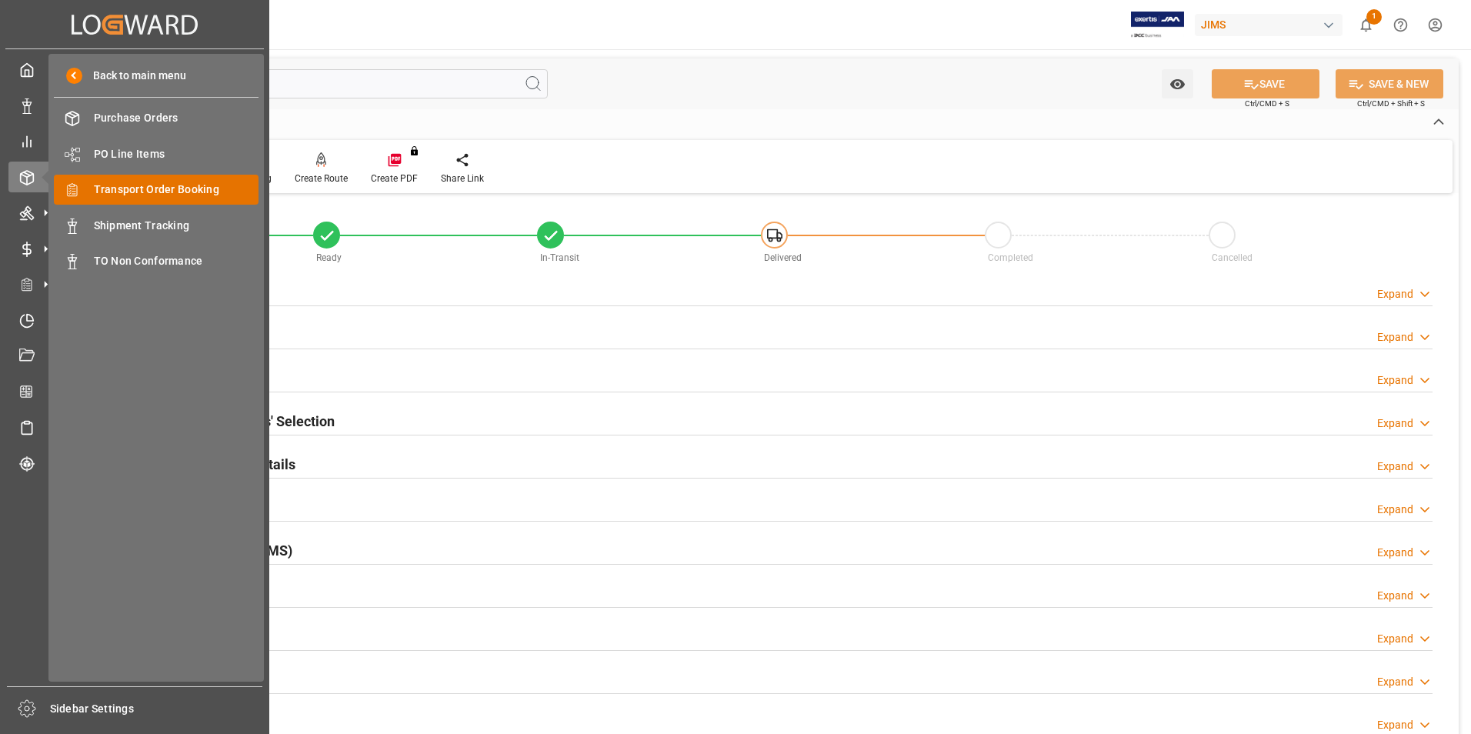
type input "0"
type input "13.0005"
type input "10"
type input "325.26"
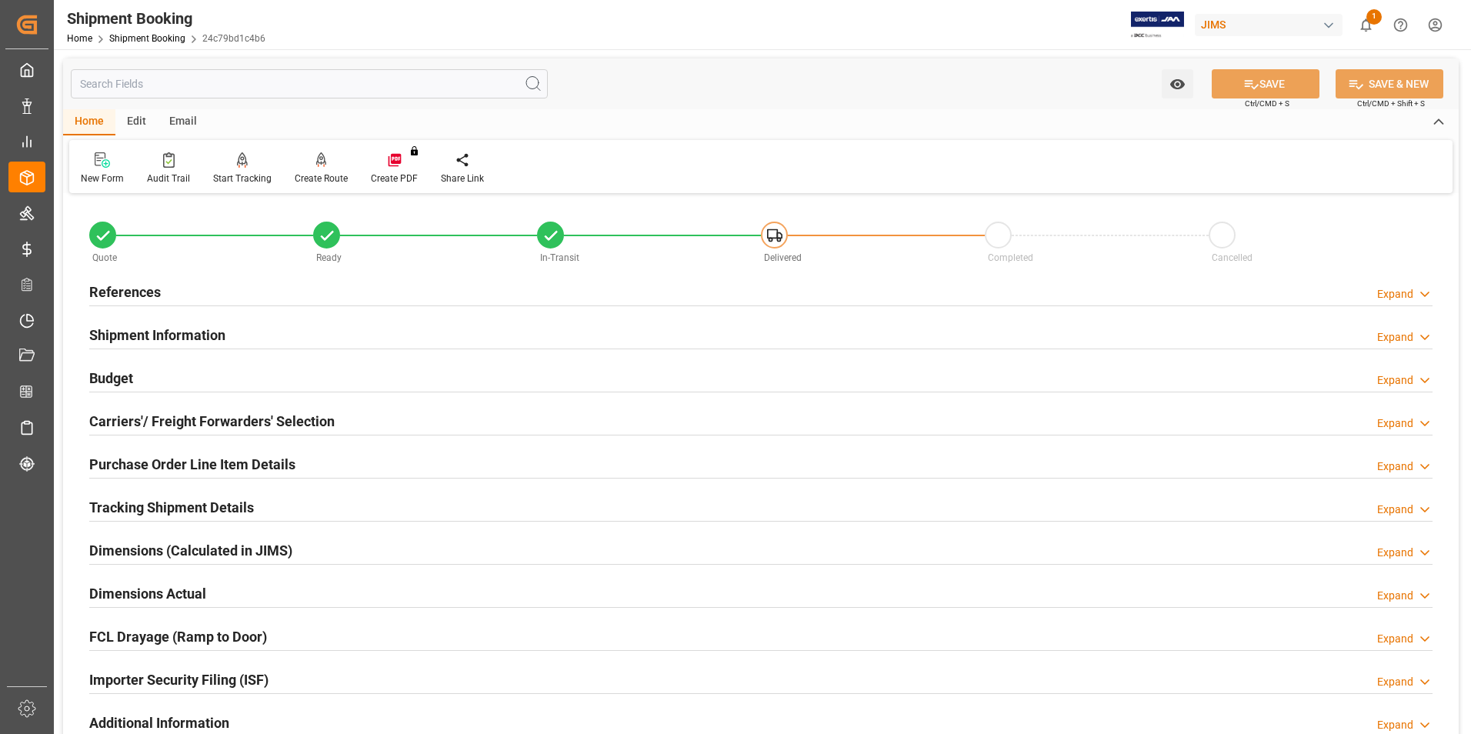
click at [120, 372] on h2 "Budget" at bounding box center [111, 378] width 44 height 21
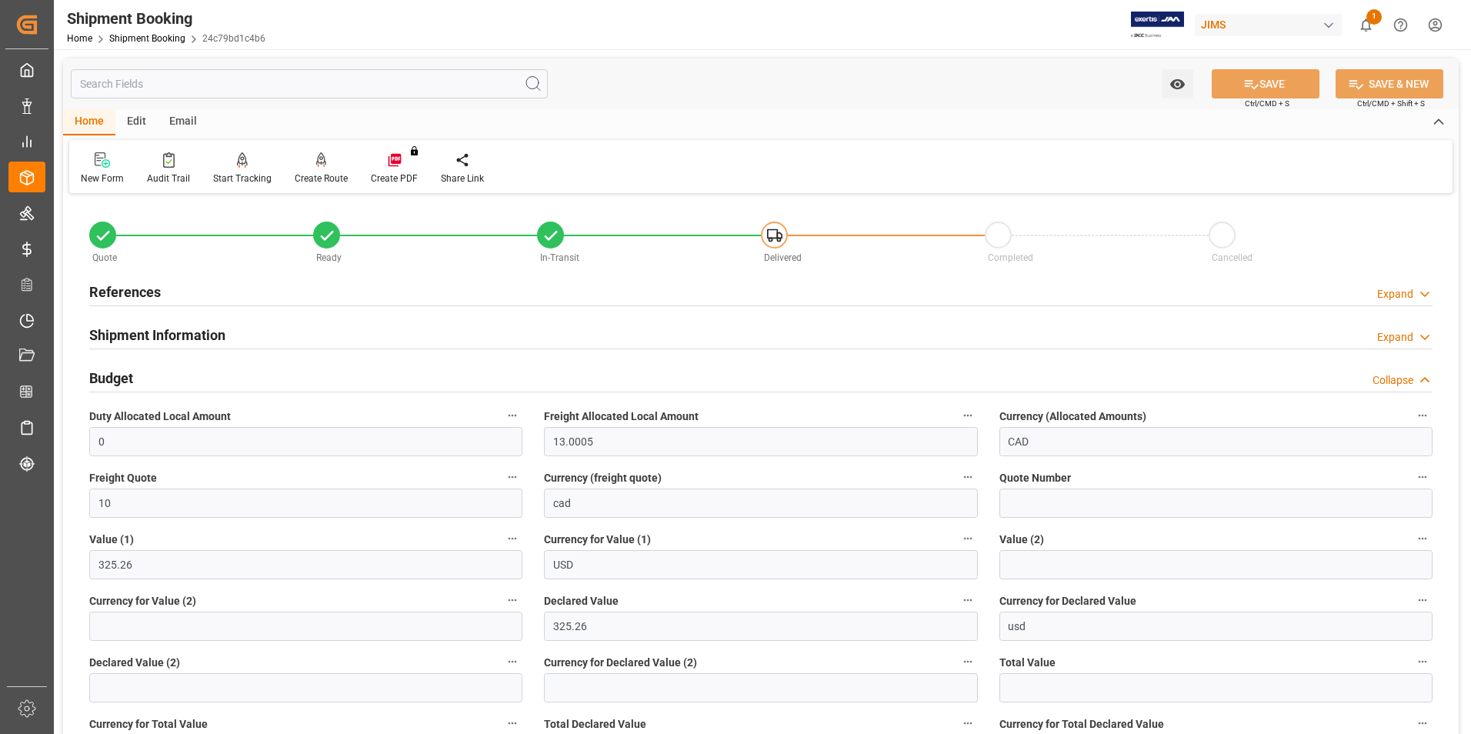
click at [120, 372] on h2 "Budget" at bounding box center [111, 378] width 44 height 21
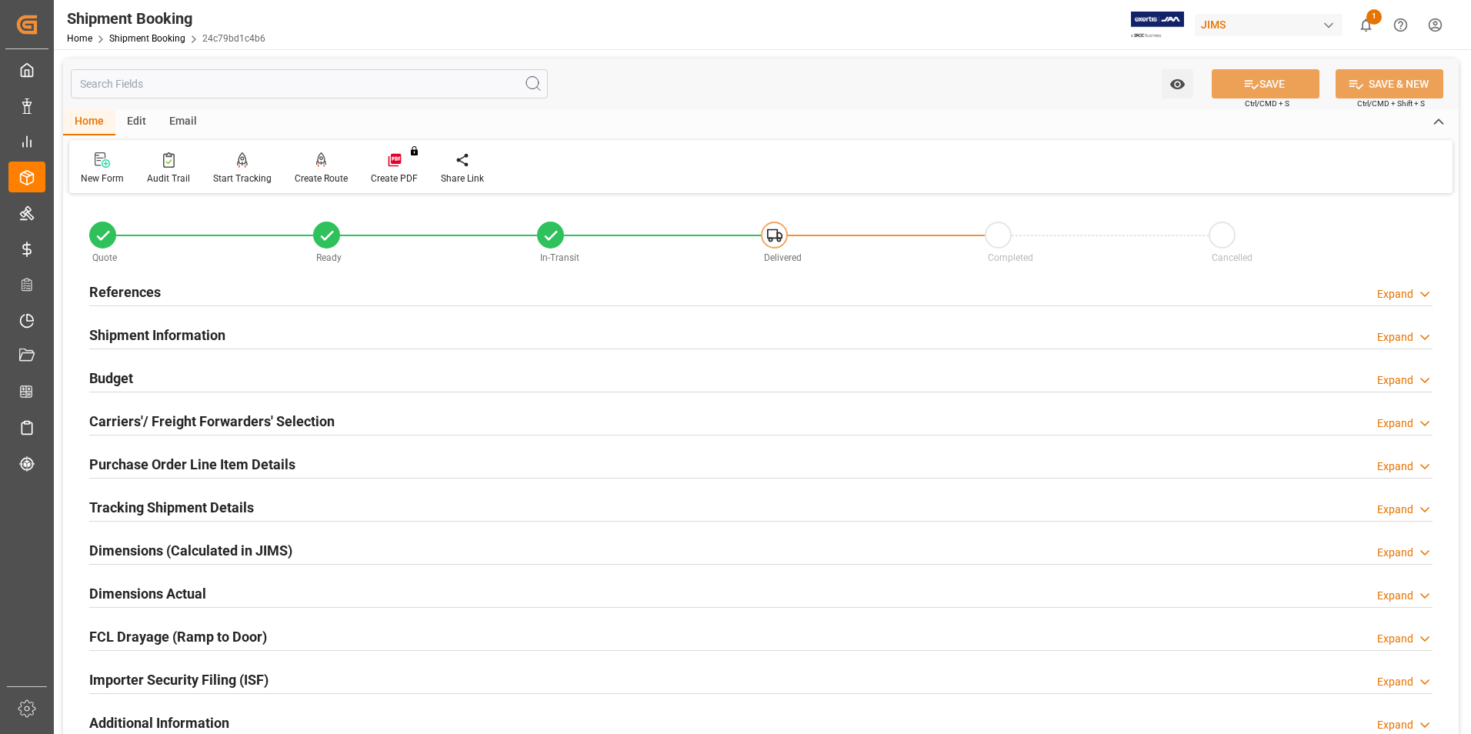
click at [169, 463] on h2 "Purchase Order Line Item Details" at bounding box center [192, 464] width 206 height 21
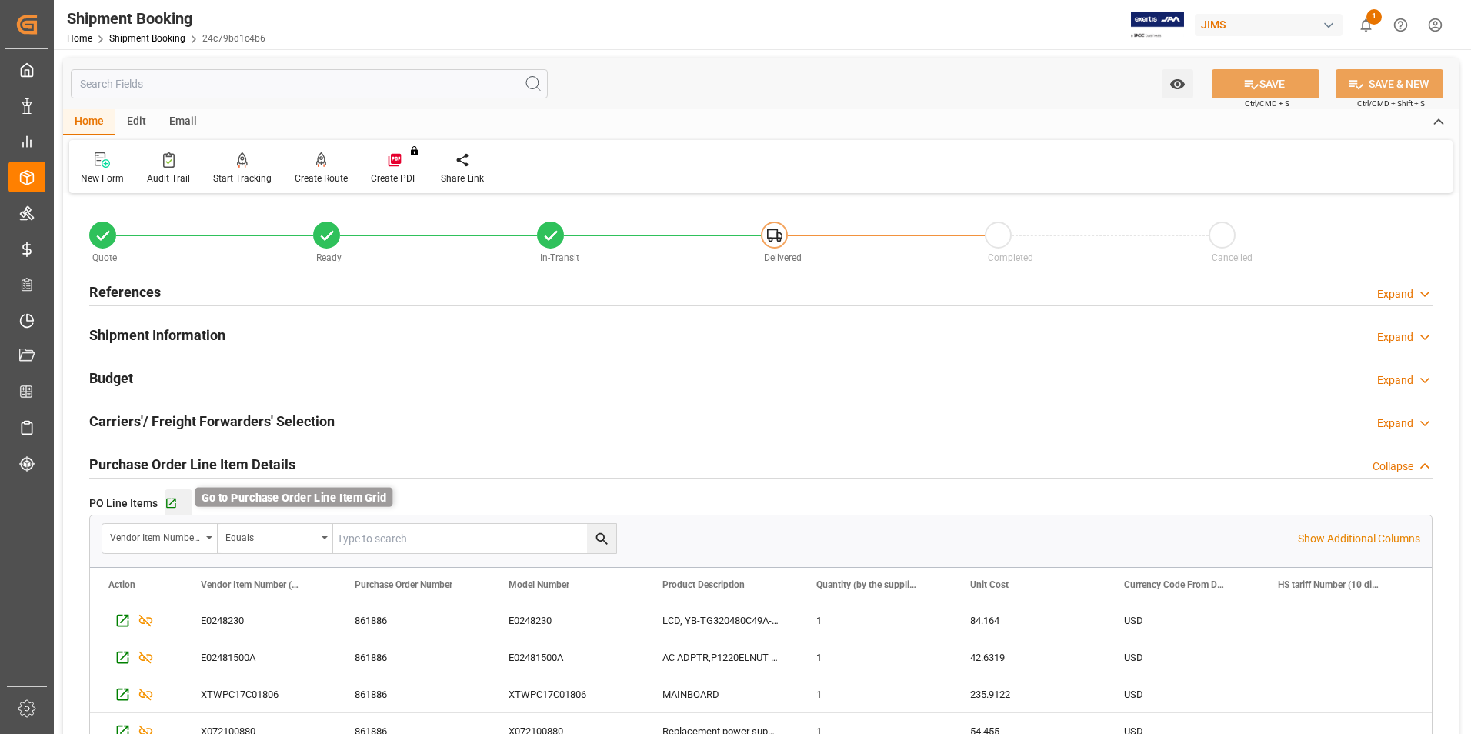
click at [168, 502] on icon "button" at bounding box center [171, 503] width 13 height 13
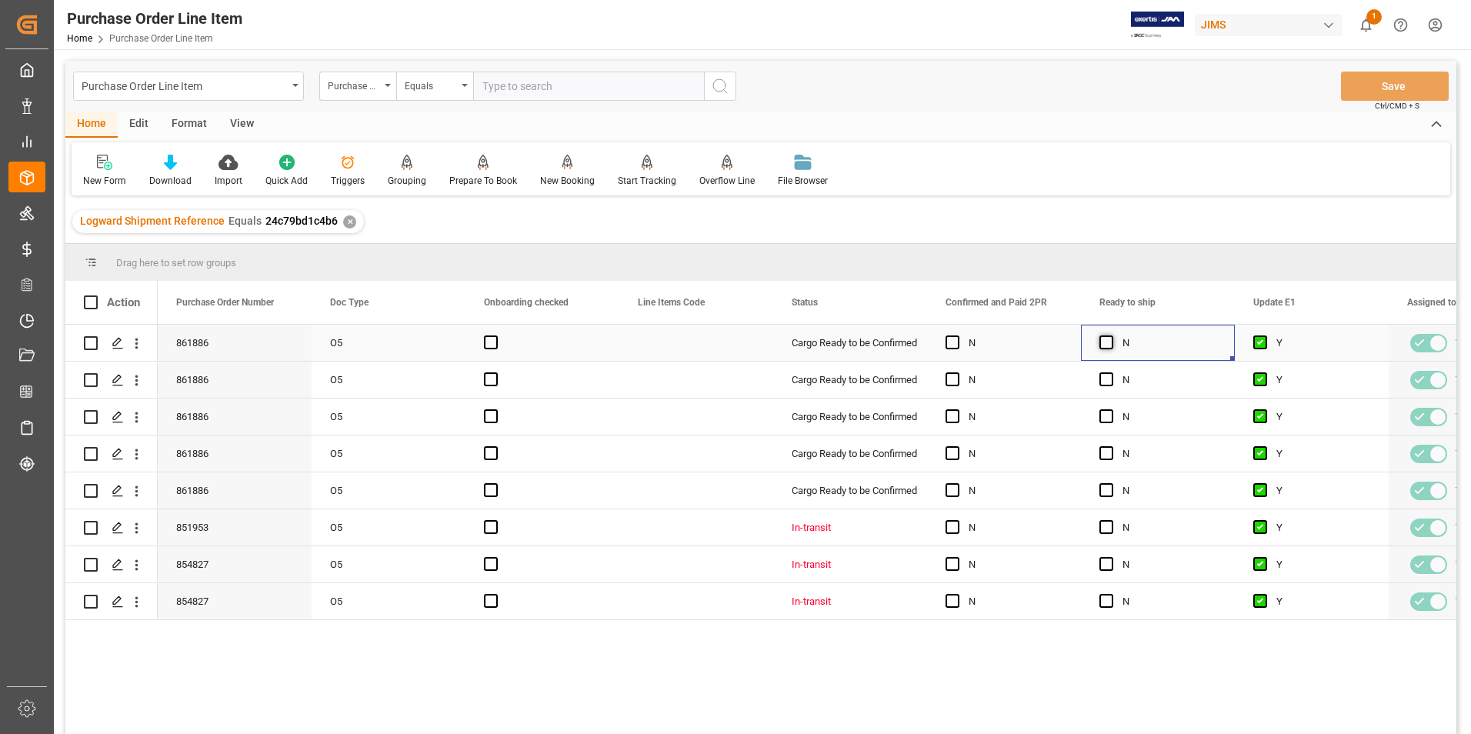
click at [1110, 342] on span "Press SPACE to select this row." at bounding box center [1106, 342] width 14 height 14
click at [1111, 335] on input "Press SPACE to select this row." at bounding box center [1111, 335] width 0 height 0
drag, startPoint x: 1233, startPoint y: 360, endPoint x: 1242, endPoint y: 607, distance: 247.1
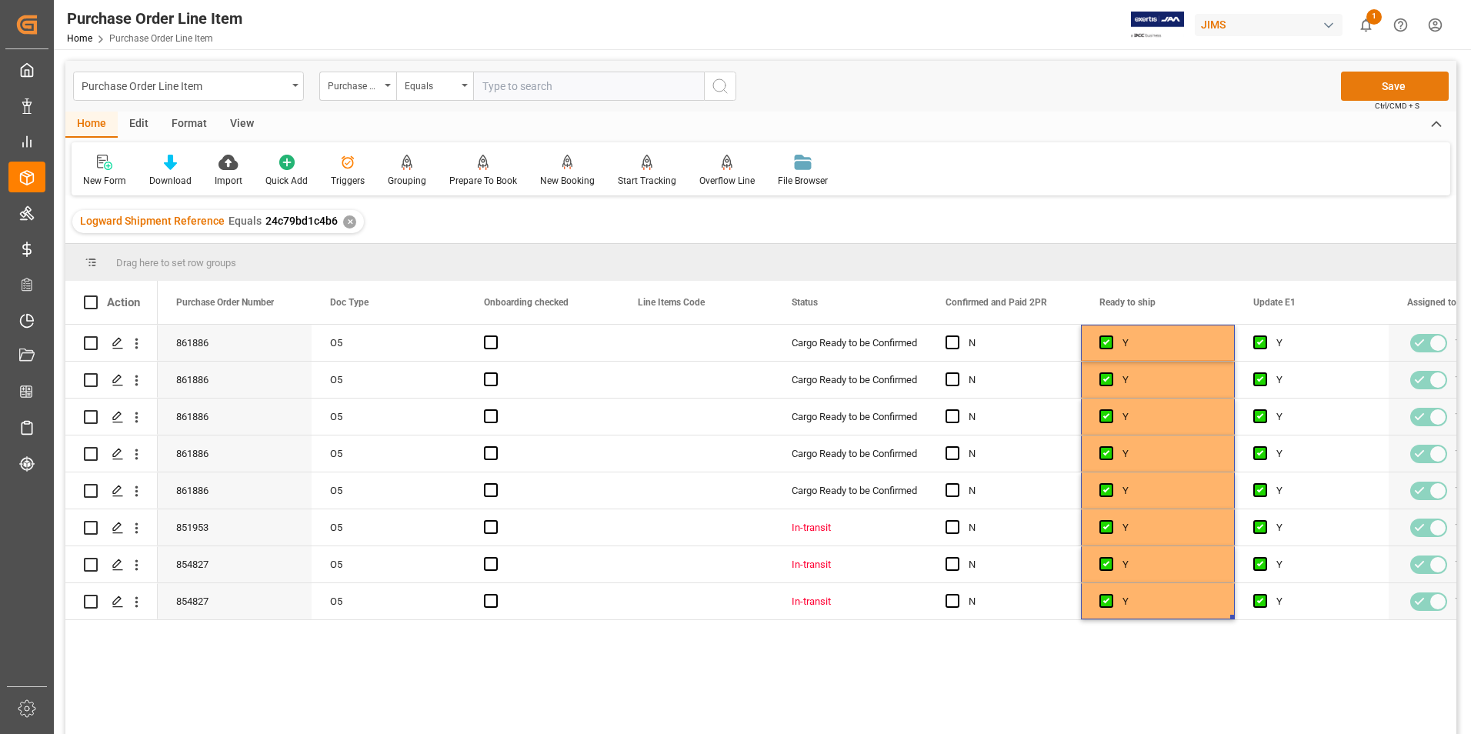
click at [1370, 88] on button "Save" at bounding box center [1395, 86] width 108 height 29
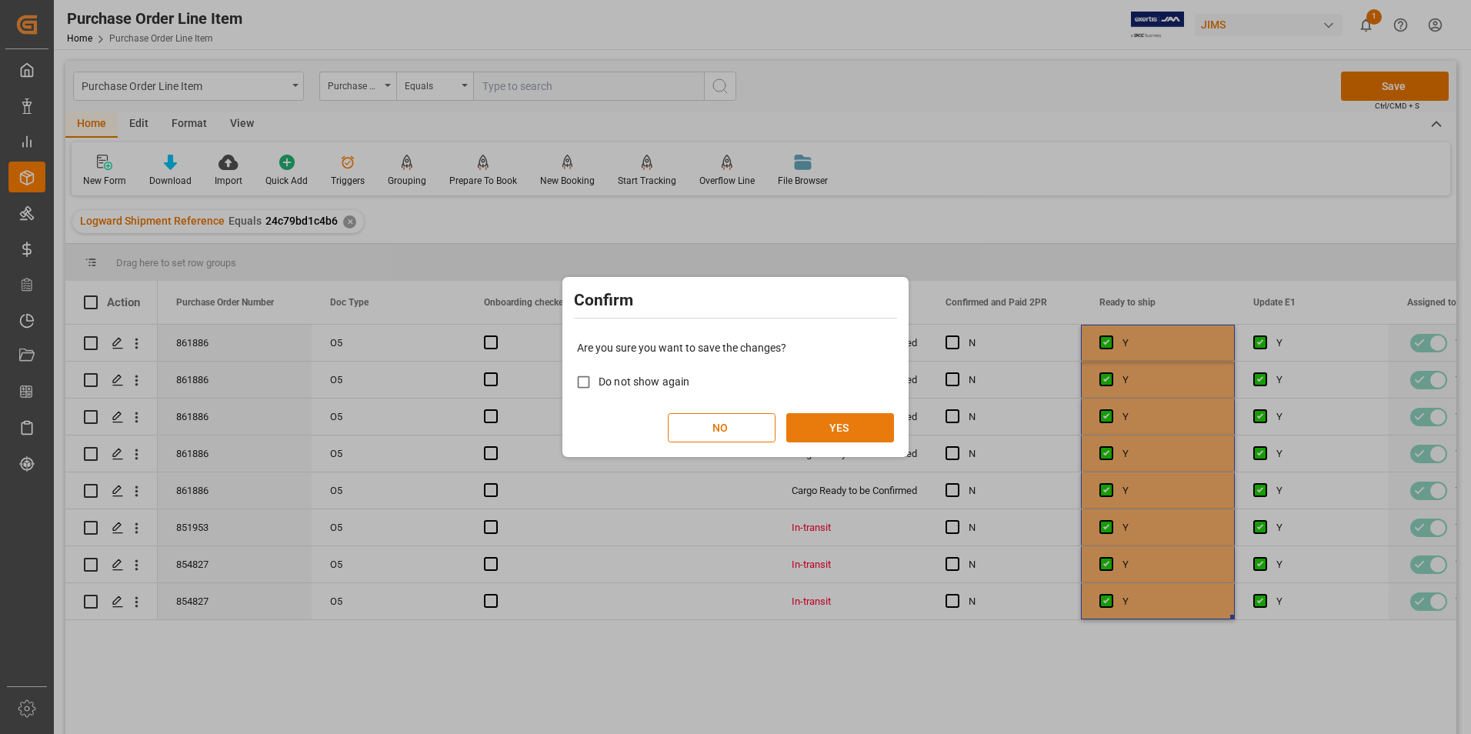
click at [814, 440] on button "YES" at bounding box center [840, 427] width 108 height 29
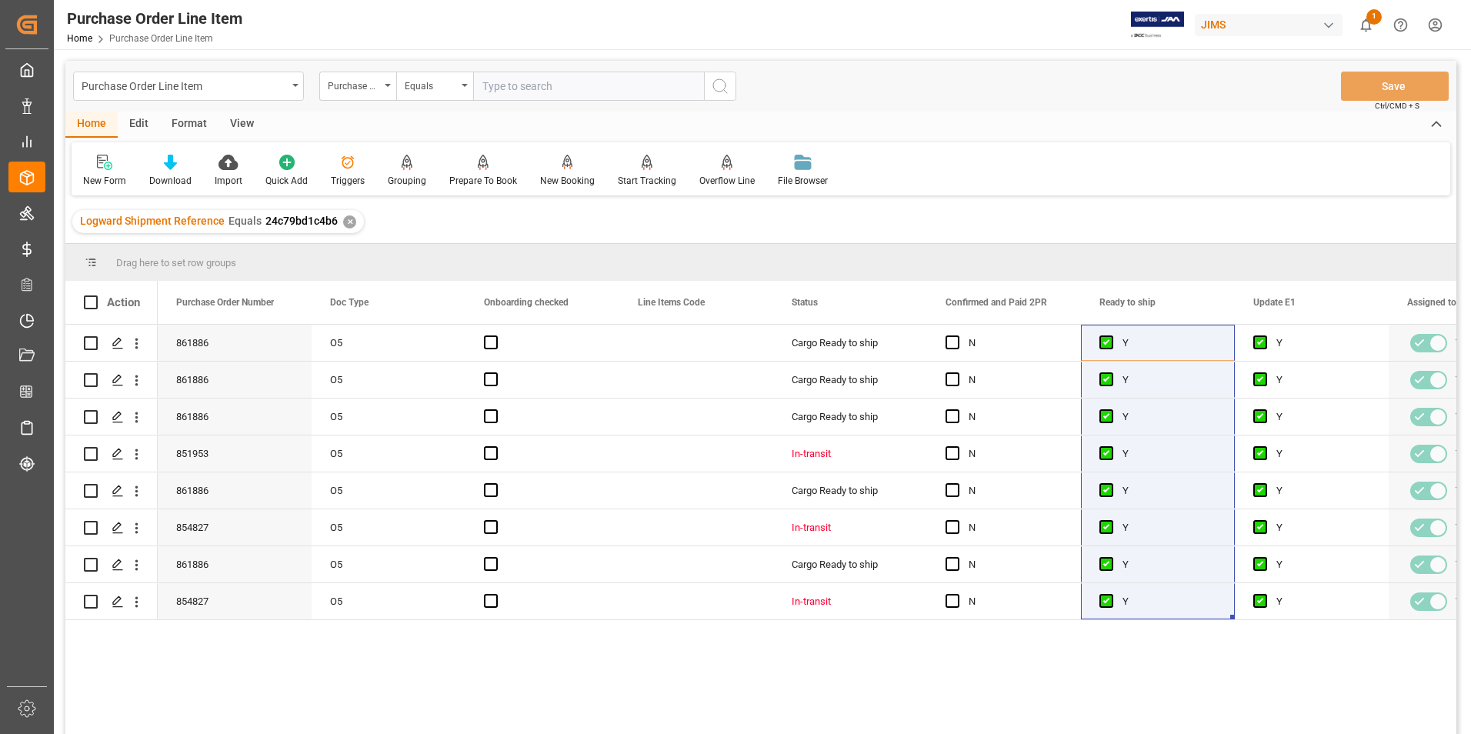
click at [242, 121] on div "View" at bounding box center [242, 125] width 47 height 26
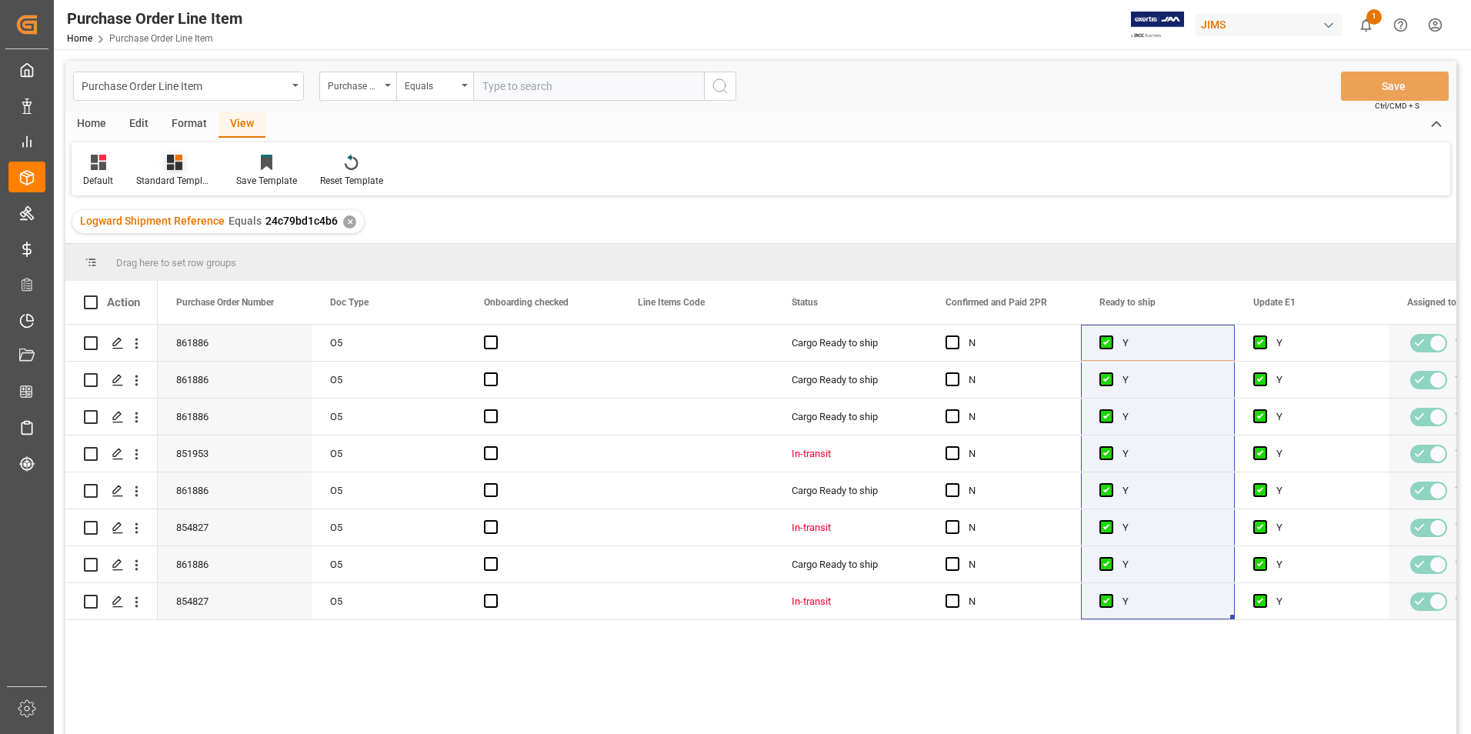
click at [148, 180] on div "Standard Templates" at bounding box center [174, 181] width 77 height 14
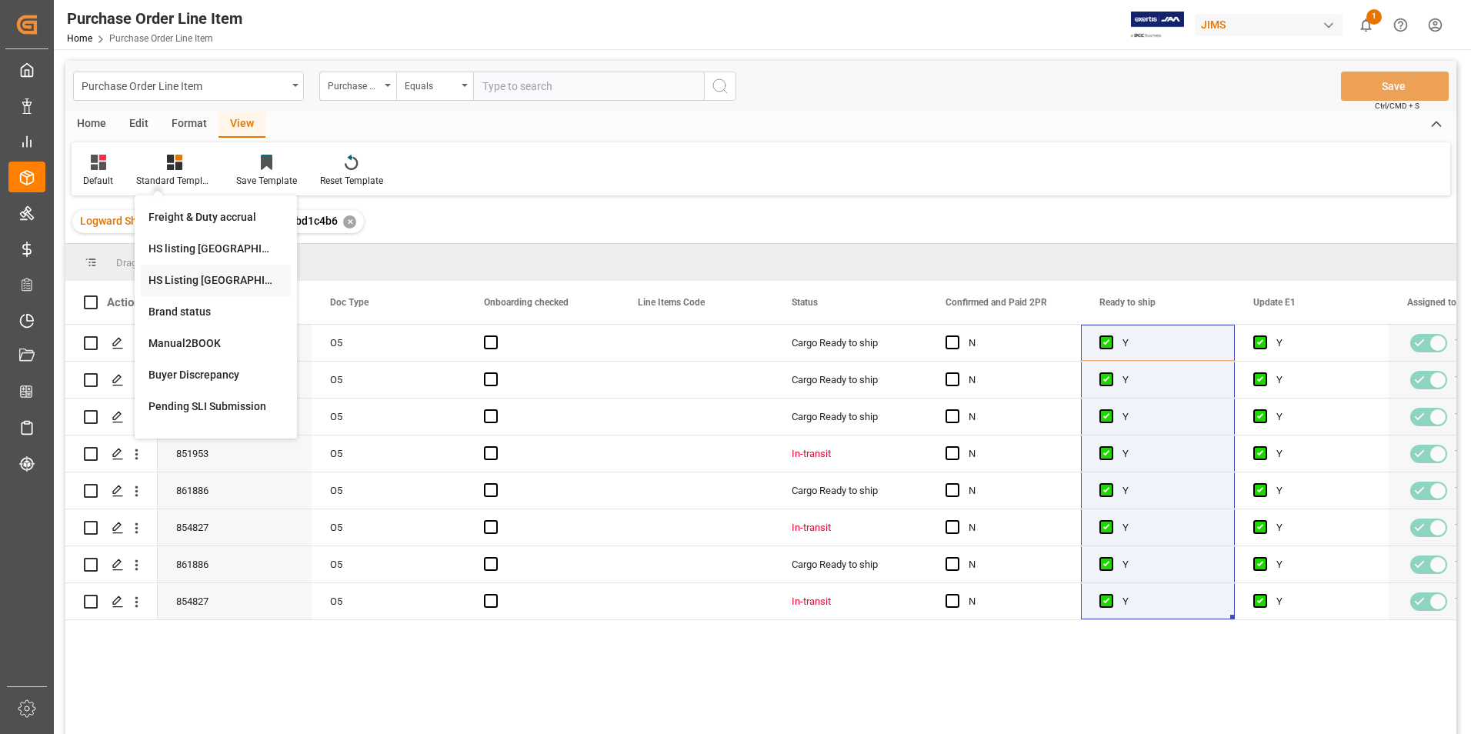
click at [192, 282] on div "HS Listing [GEOGRAPHIC_DATA]" at bounding box center [215, 280] width 135 height 16
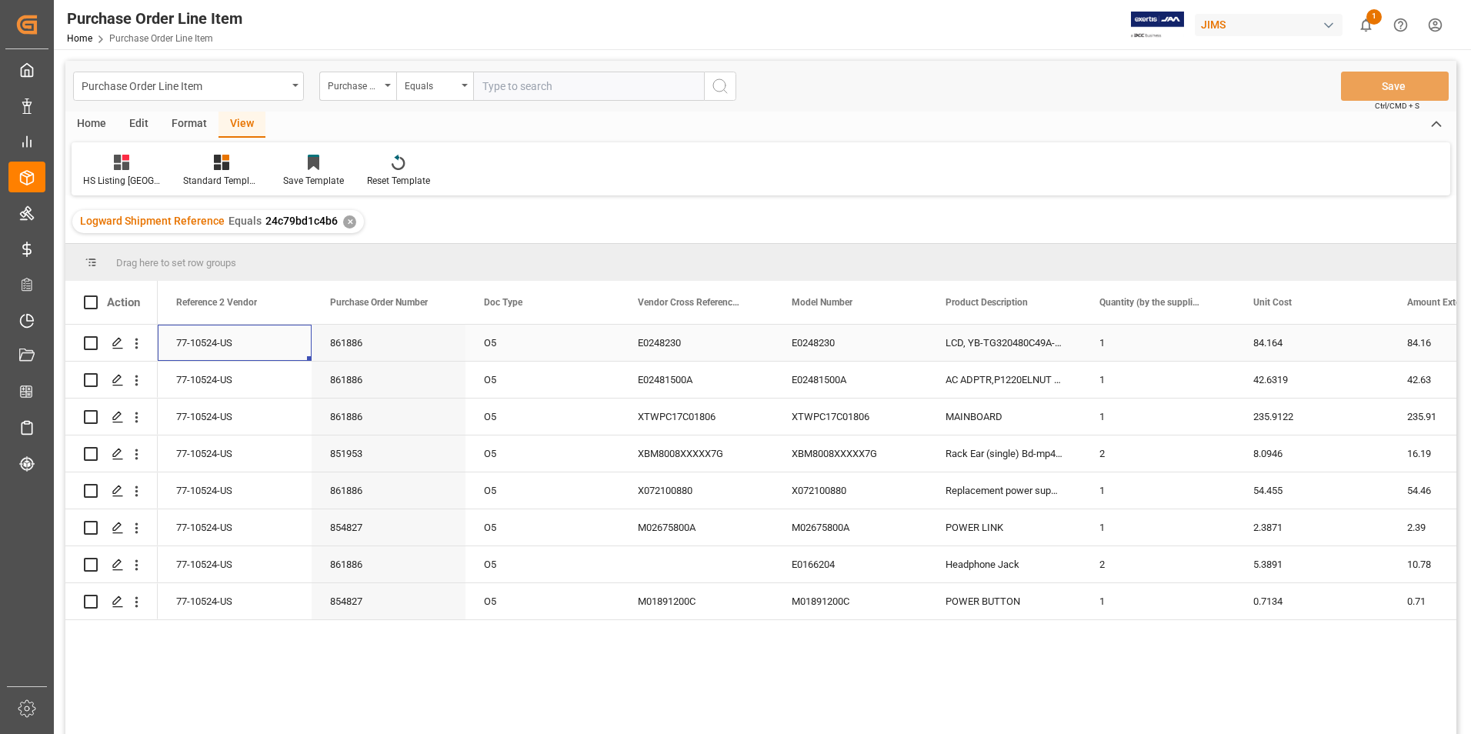
click at [213, 336] on div "77-10524-US" at bounding box center [235, 343] width 154 height 36
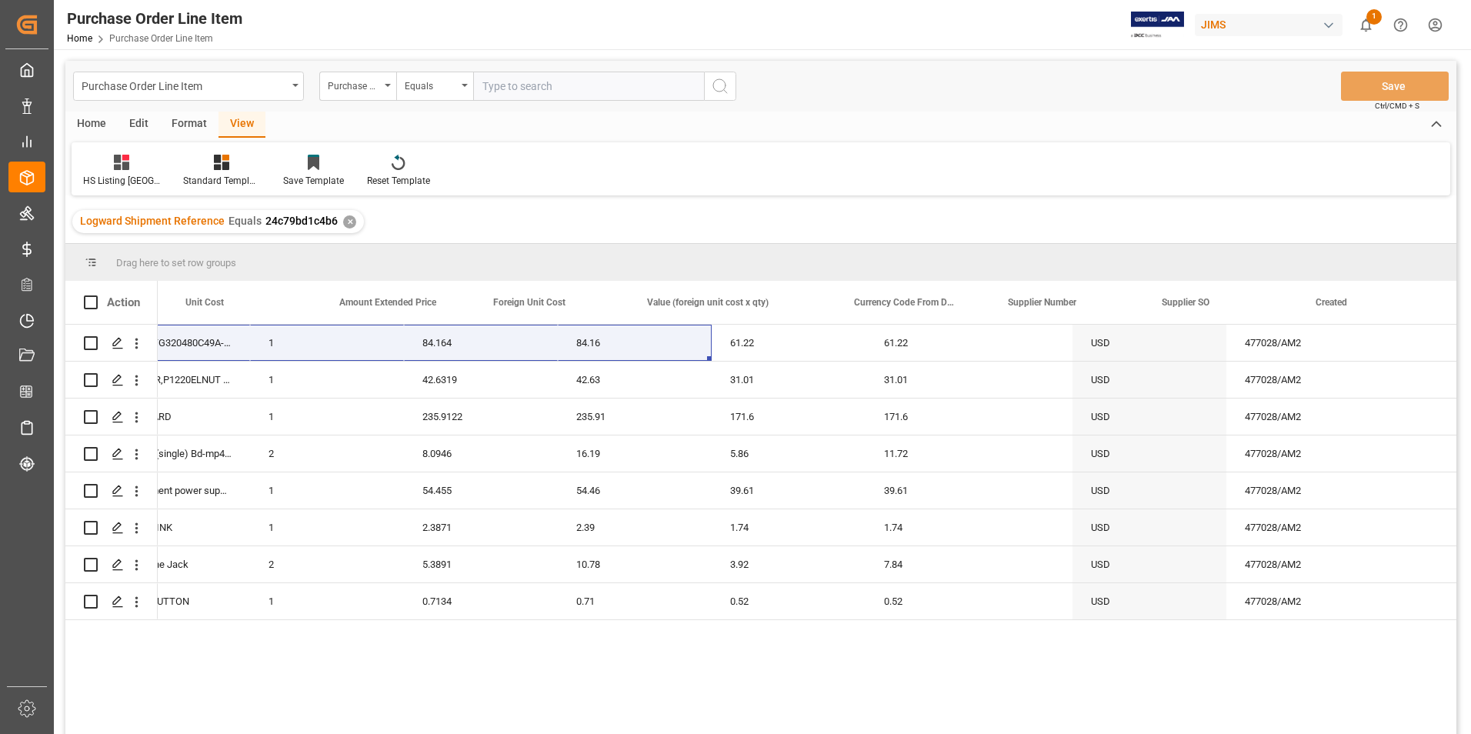
scroll to position [0, 1063]
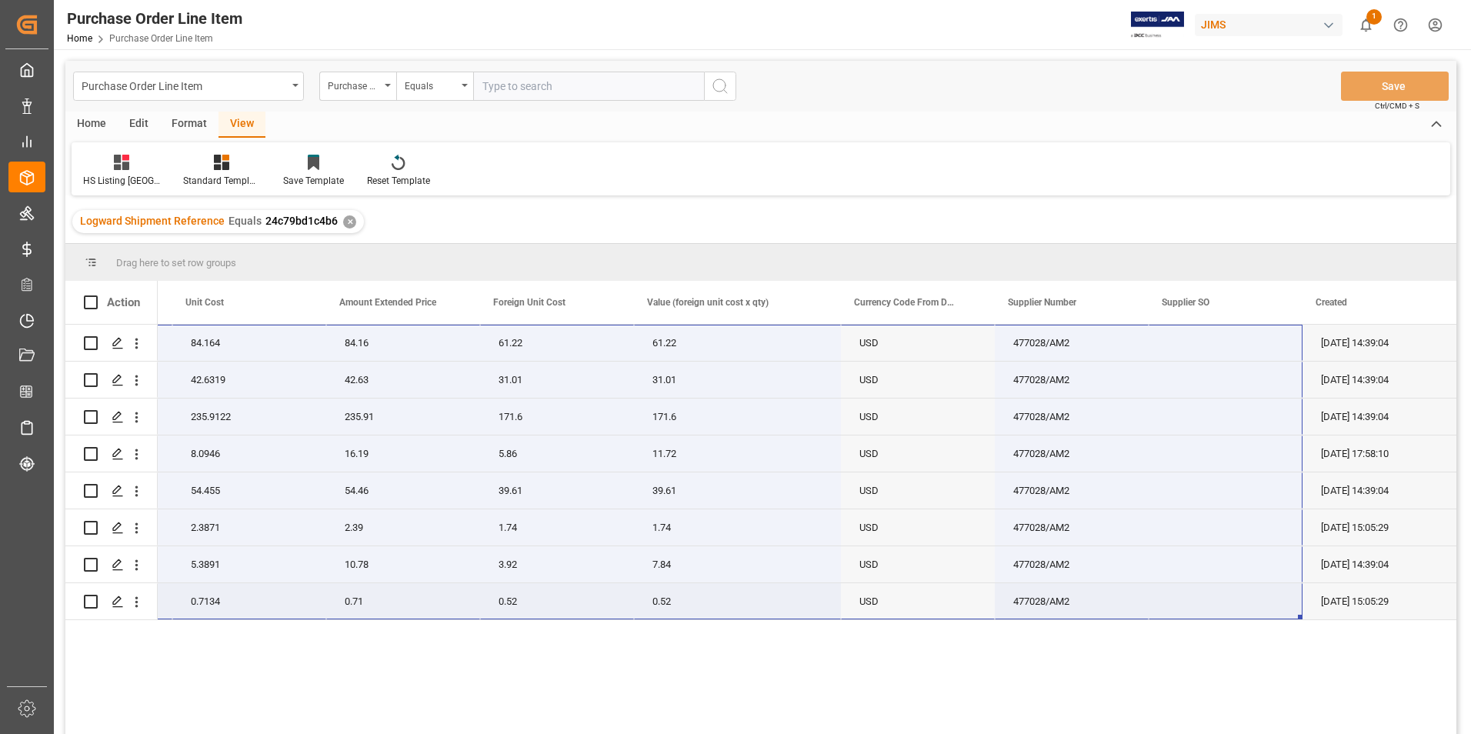
drag, startPoint x: 208, startPoint y: 334, endPoint x: 1262, endPoint y: 587, distance: 1084.0
click at [1262, 587] on div "77-10524-US LCD, YB-TG320480C49A-C-A 1 84.164 84.16 61.22 61.22 USD 477028/AM2 …" at bounding box center [275, 472] width 2361 height 295
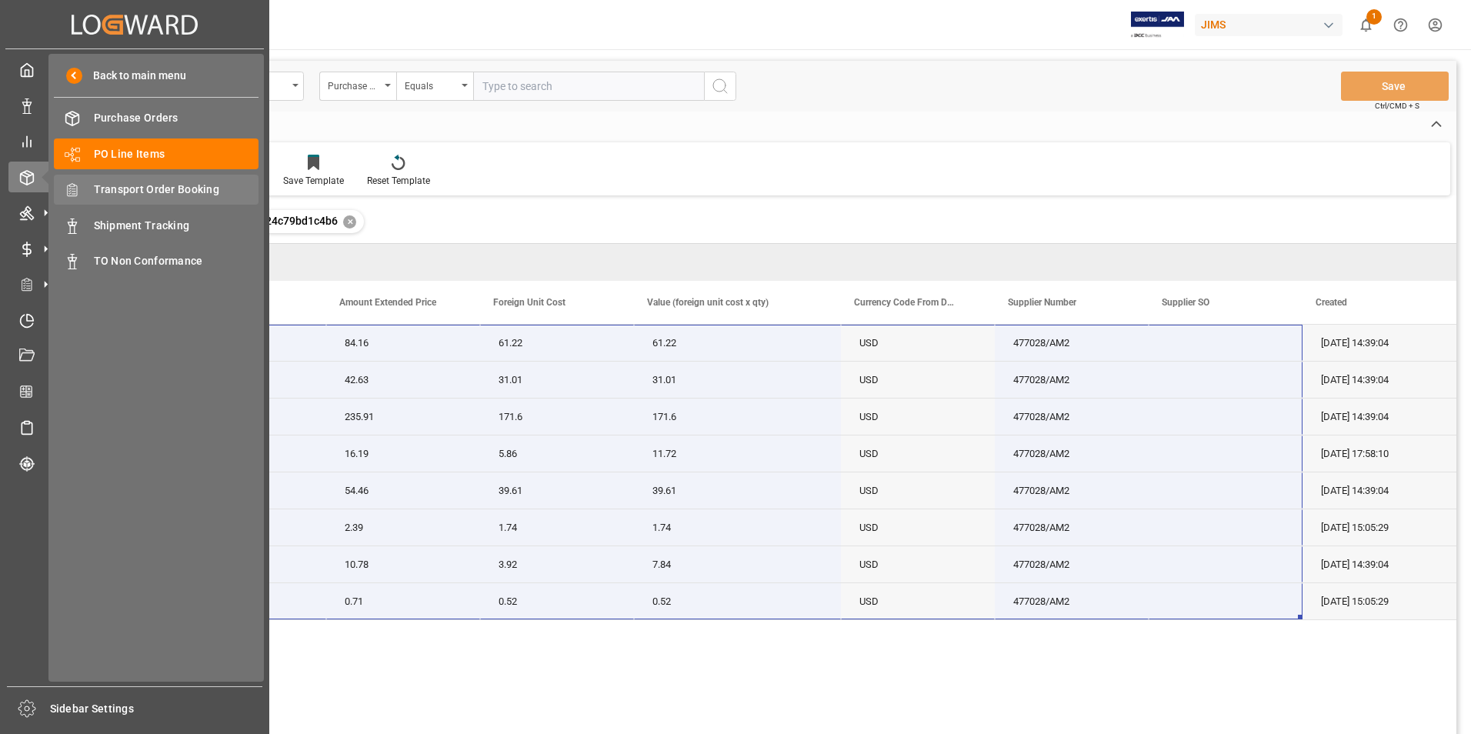
click at [163, 186] on span "Transport Order Booking" at bounding box center [176, 190] width 165 height 16
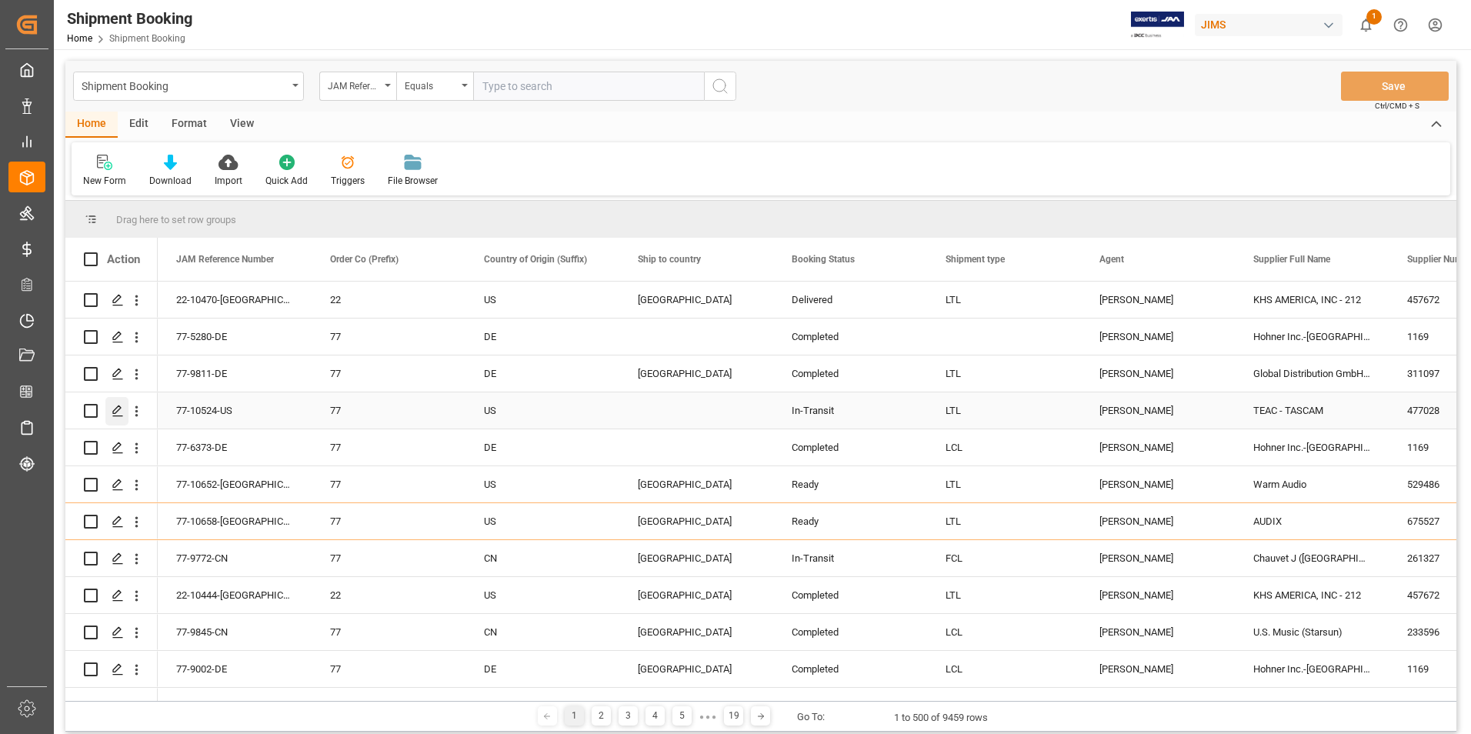
click at [118, 409] on icon "Press SPACE to select this row." at bounding box center [118, 411] width 12 height 12
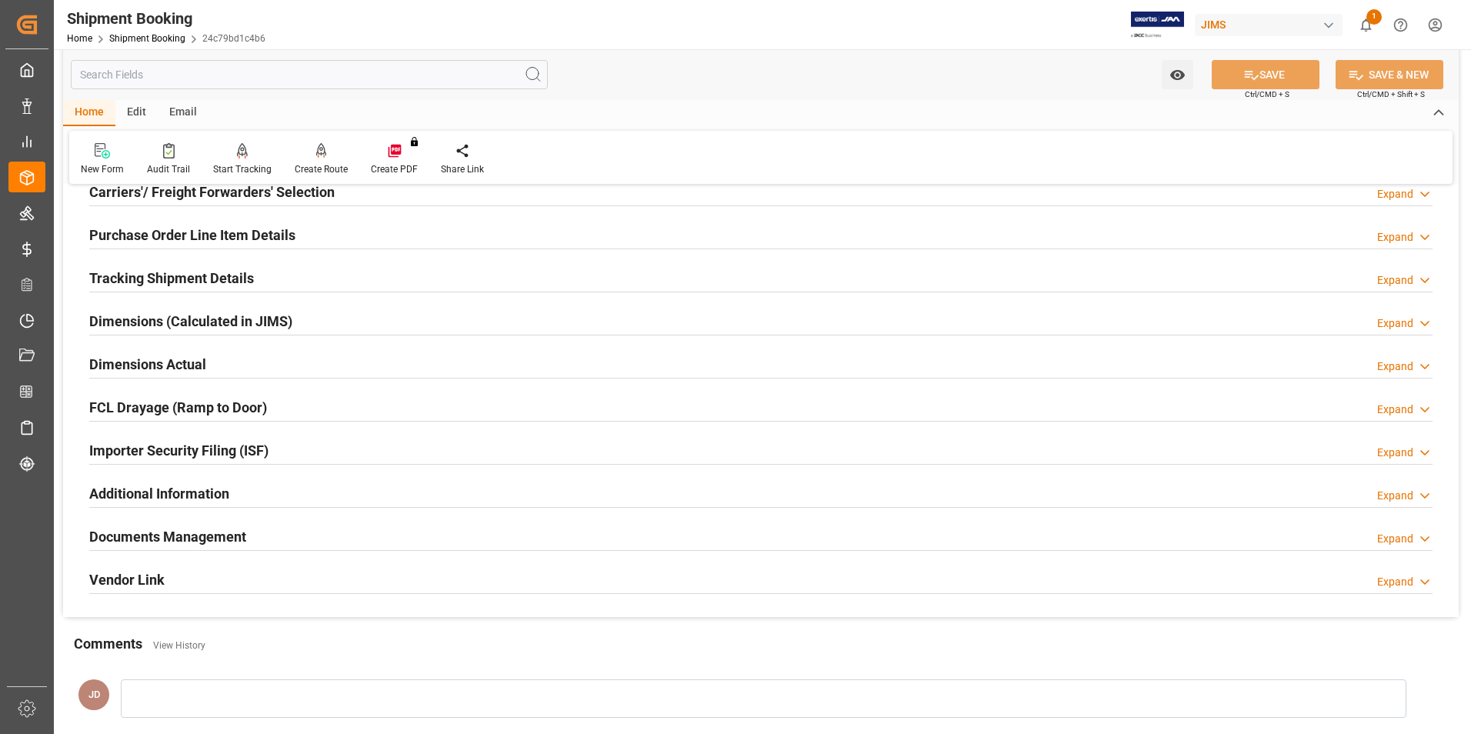
scroll to position [231, 0]
click at [199, 532] on h2 "Documents Management" at bounding box center [167, 535] width 157 height 21
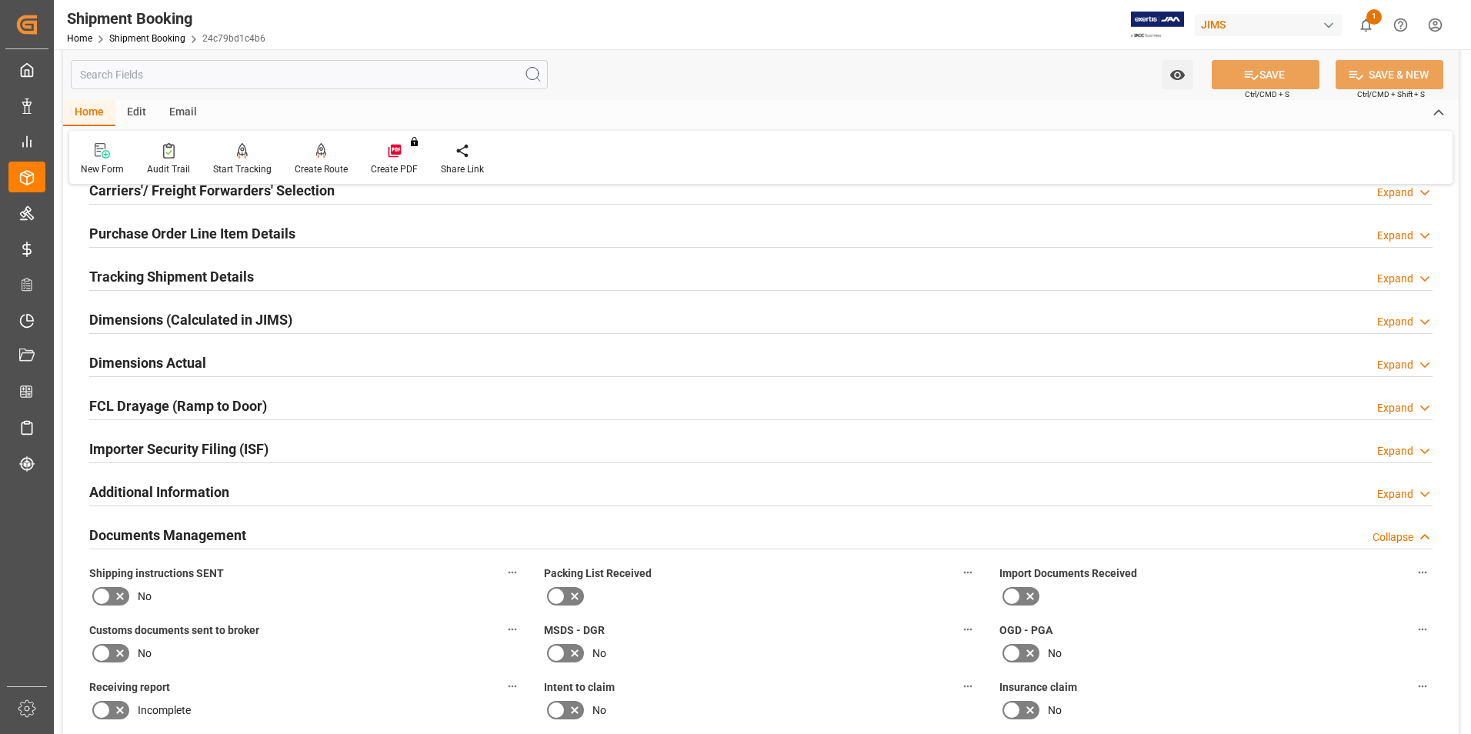
click at [1018, 596] on icon at bounding box center [1012, 596] width 18 height 18
click at [0, 0] on input "checkbox" at bounding box center [0, 0] width 0 height 0
click at [111, 658] on icon at bounding box center [120, 653] width 18 height 18
click at [0, 0] on input "checkbox" at bounding box center [0, 0] width 0 height 0
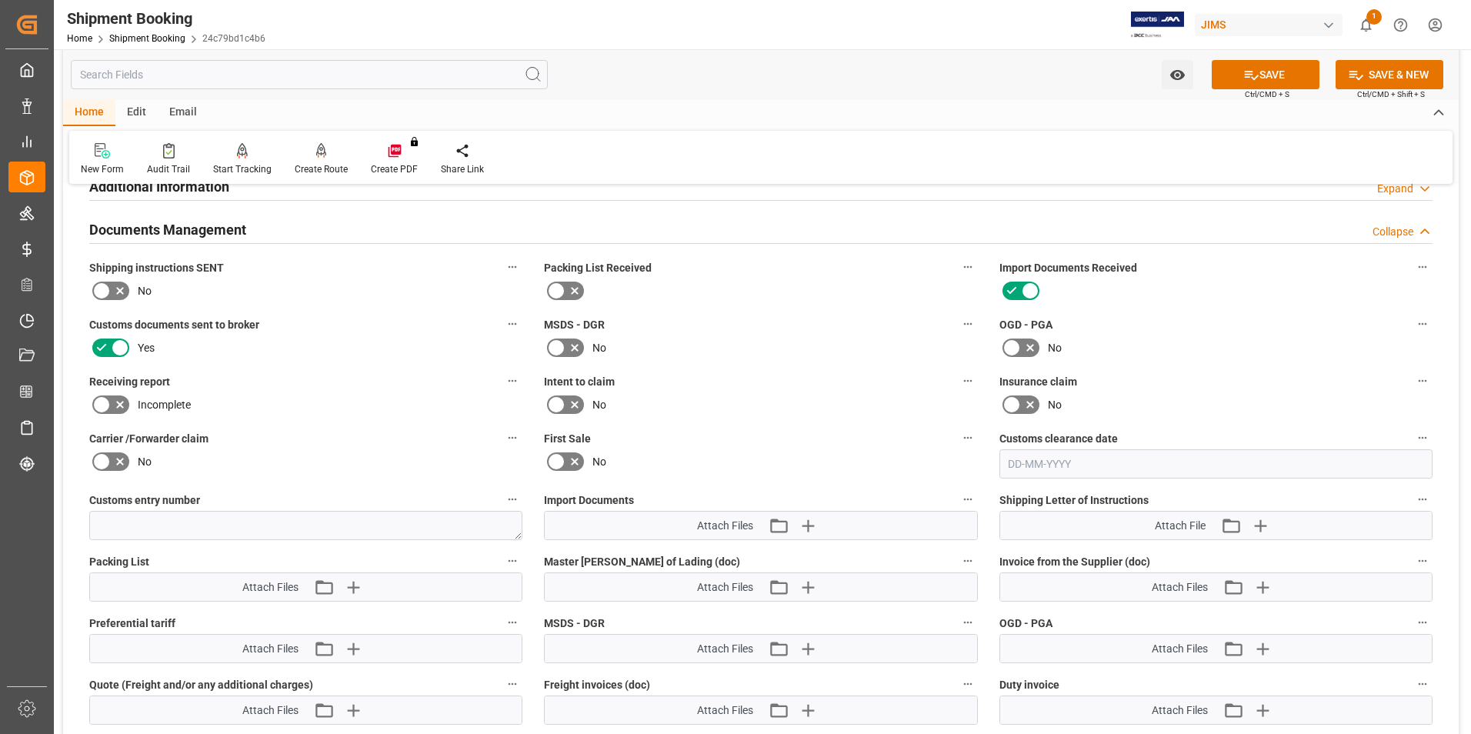
scroll to position [539, 0]
click at [806, 521] on icon "button" at bounding box center [807, 523] width 25 height 25
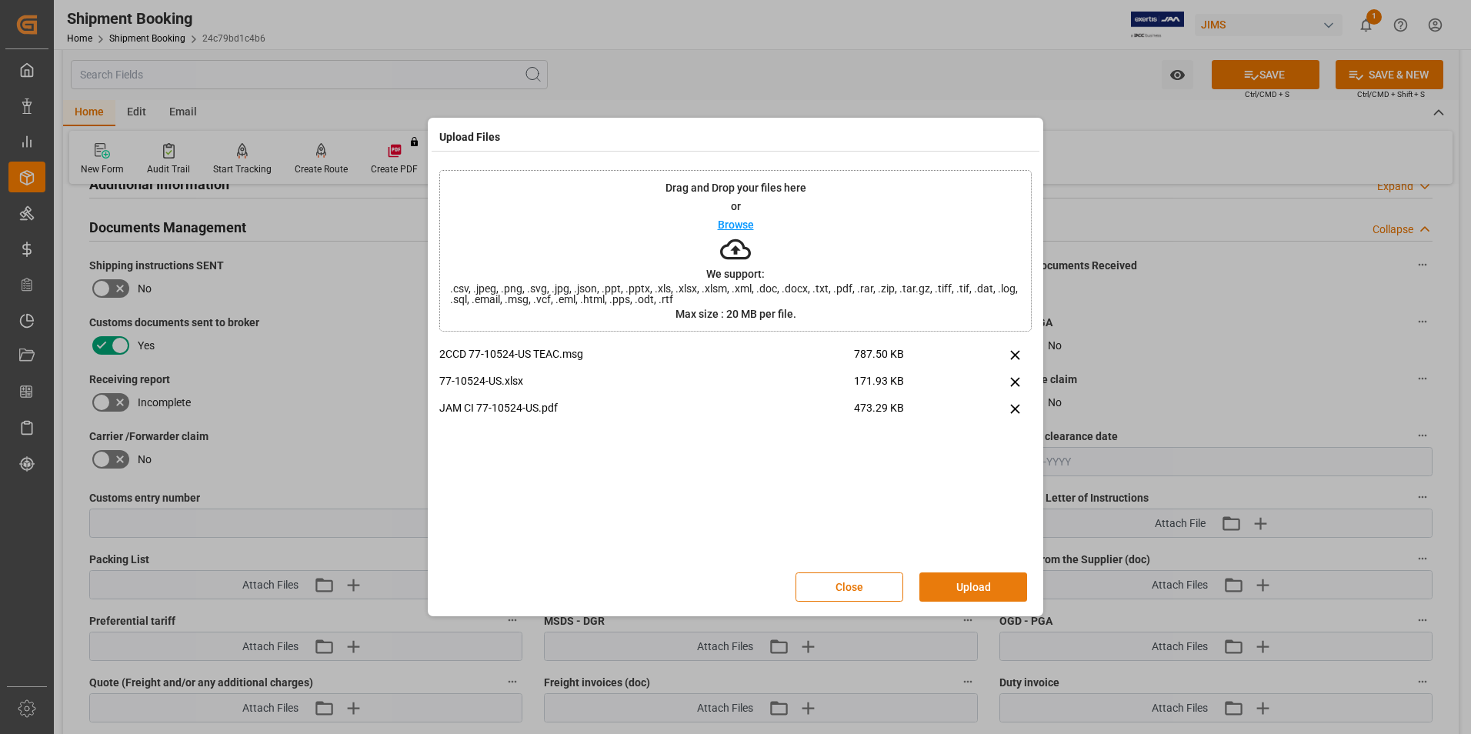
click at [972, 576] on button "Upload" at bounding box center [973, 586] width 108 height 29
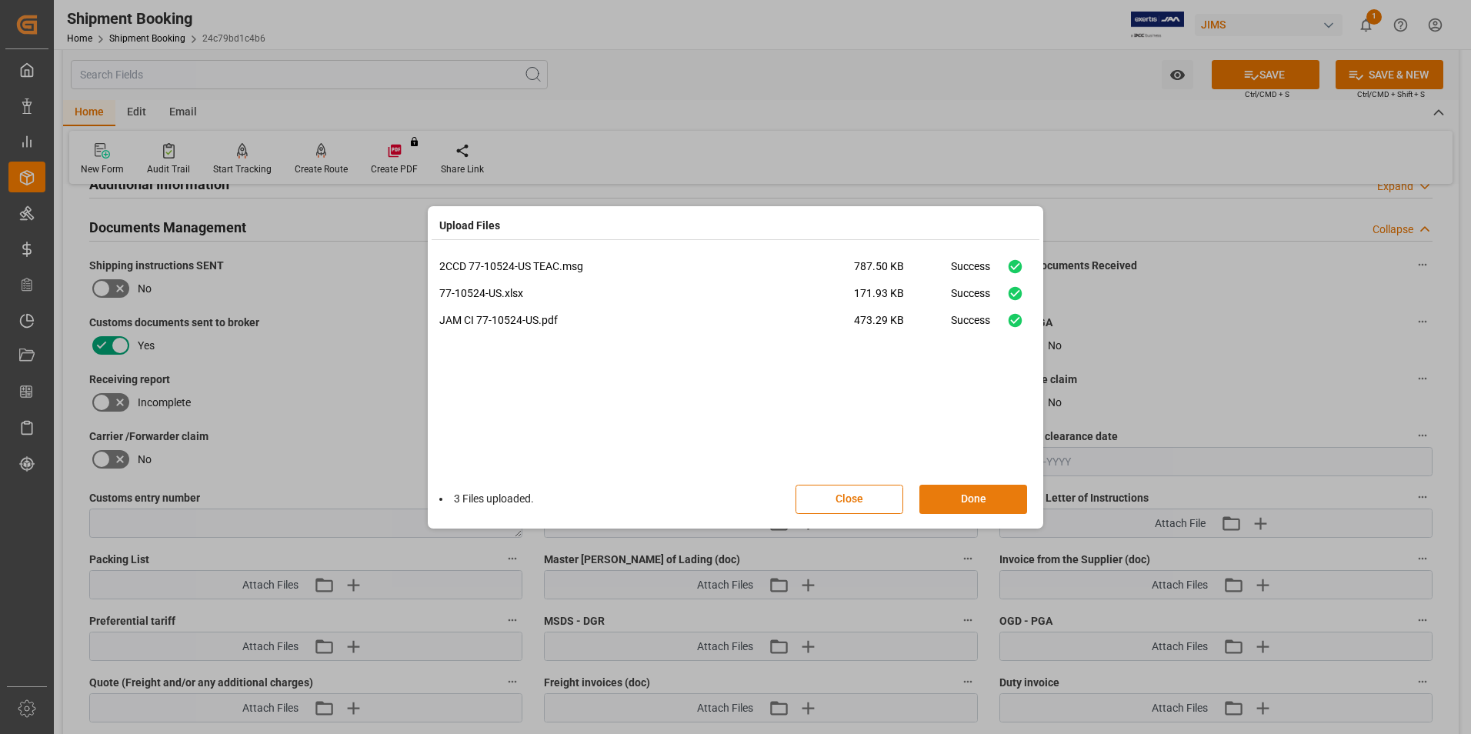
click at [962, 498] on button "Done" at bounding box center [973, 499] width 108 height 29
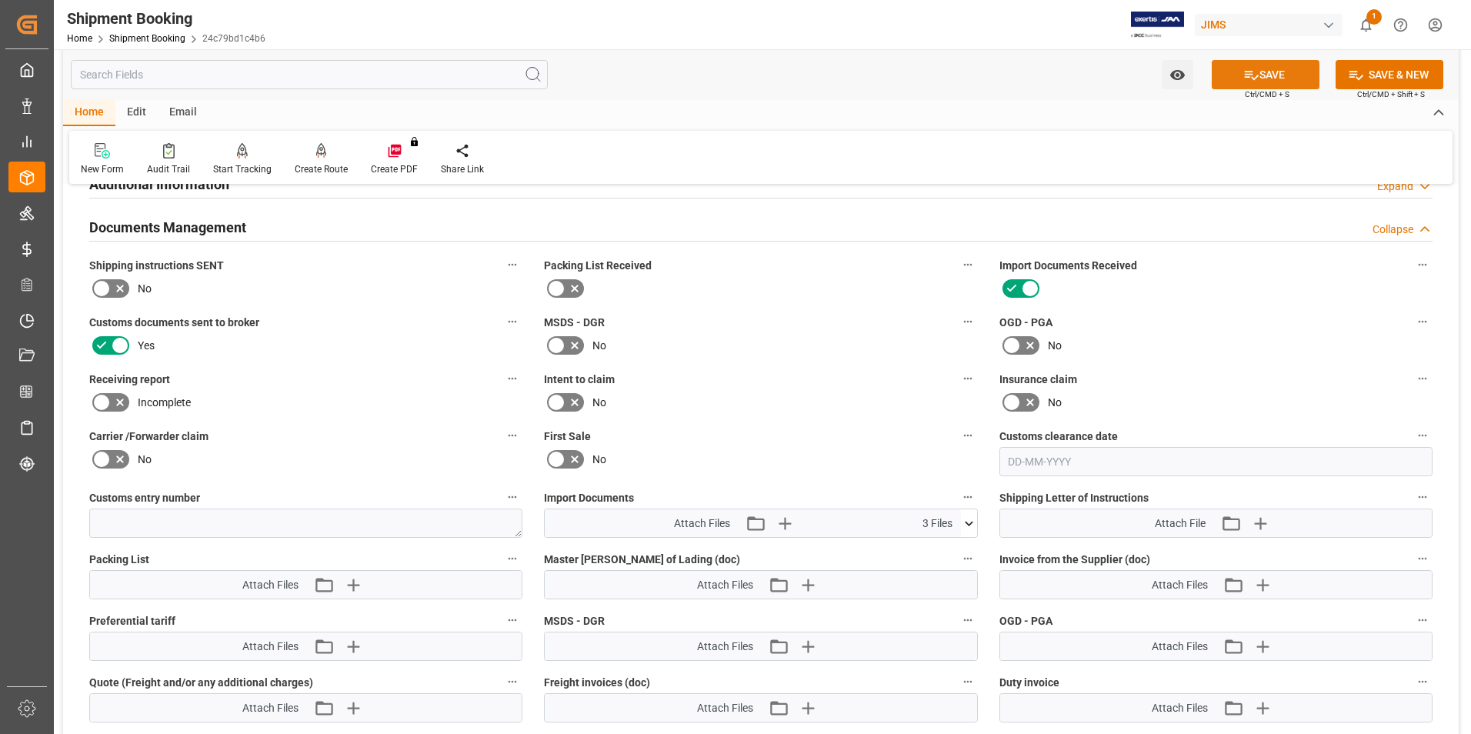
click at [1261, 76] on button "SAVE" at bounding box center [1266, 74] width 108 height 29
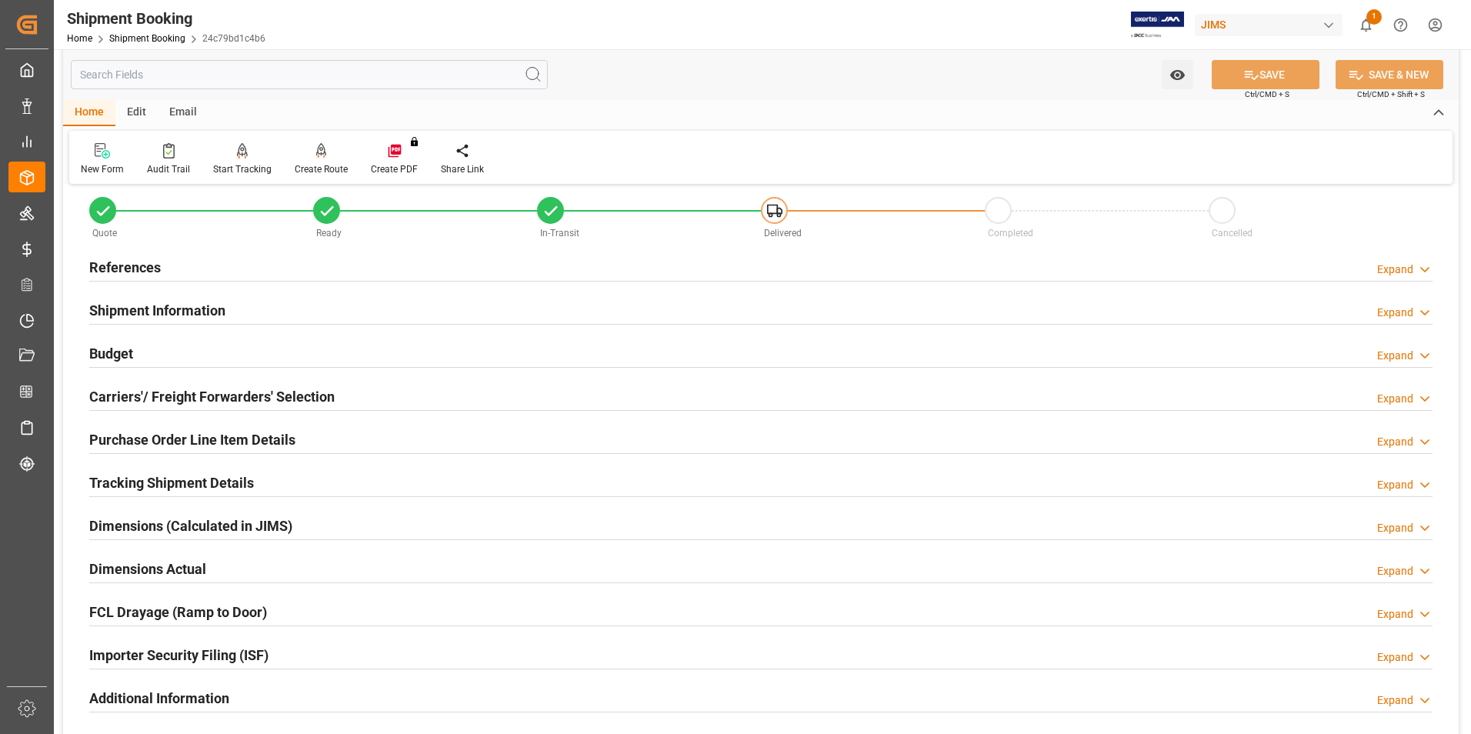
scroll to position [0, 0]
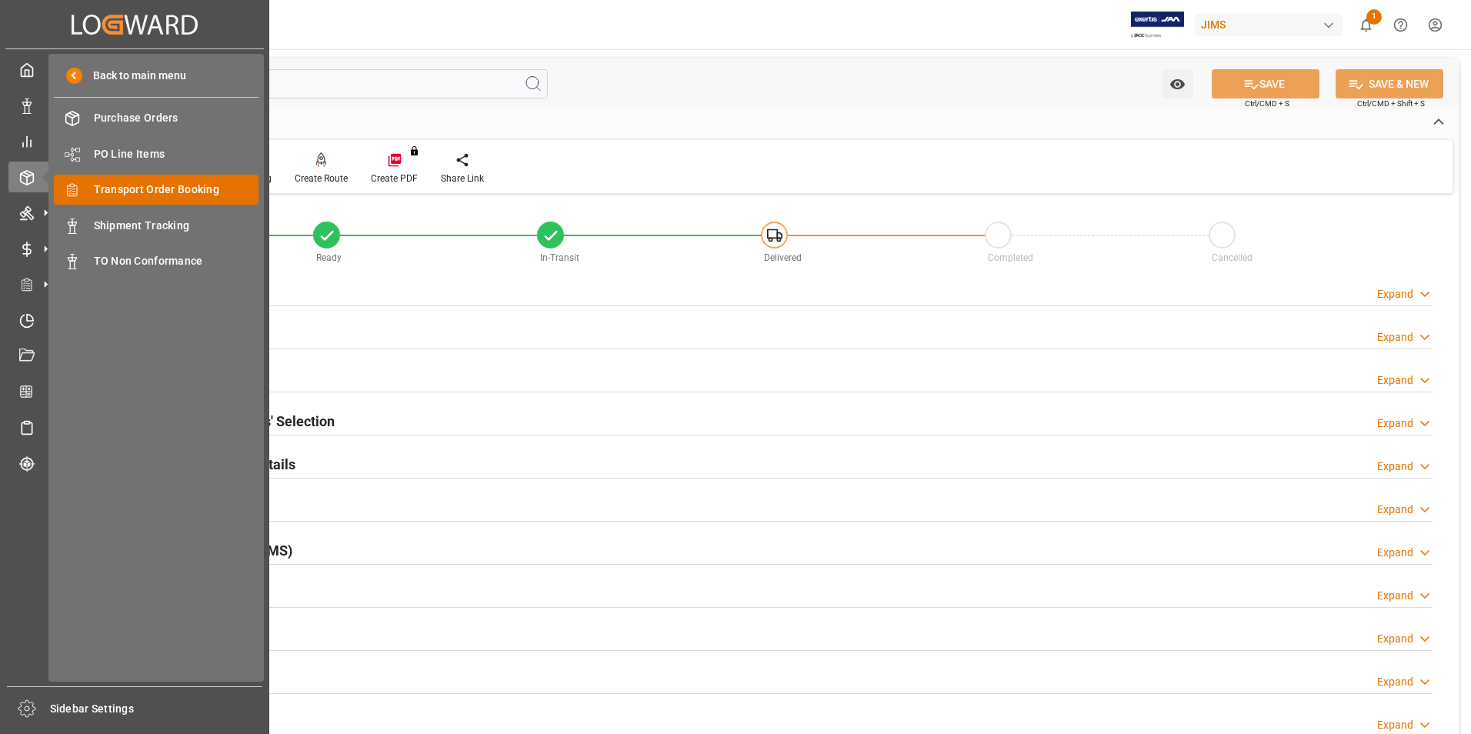
click at [178, 195] on span "Transport Order Booking" at bounding box center [176, 190] width 165 height 16
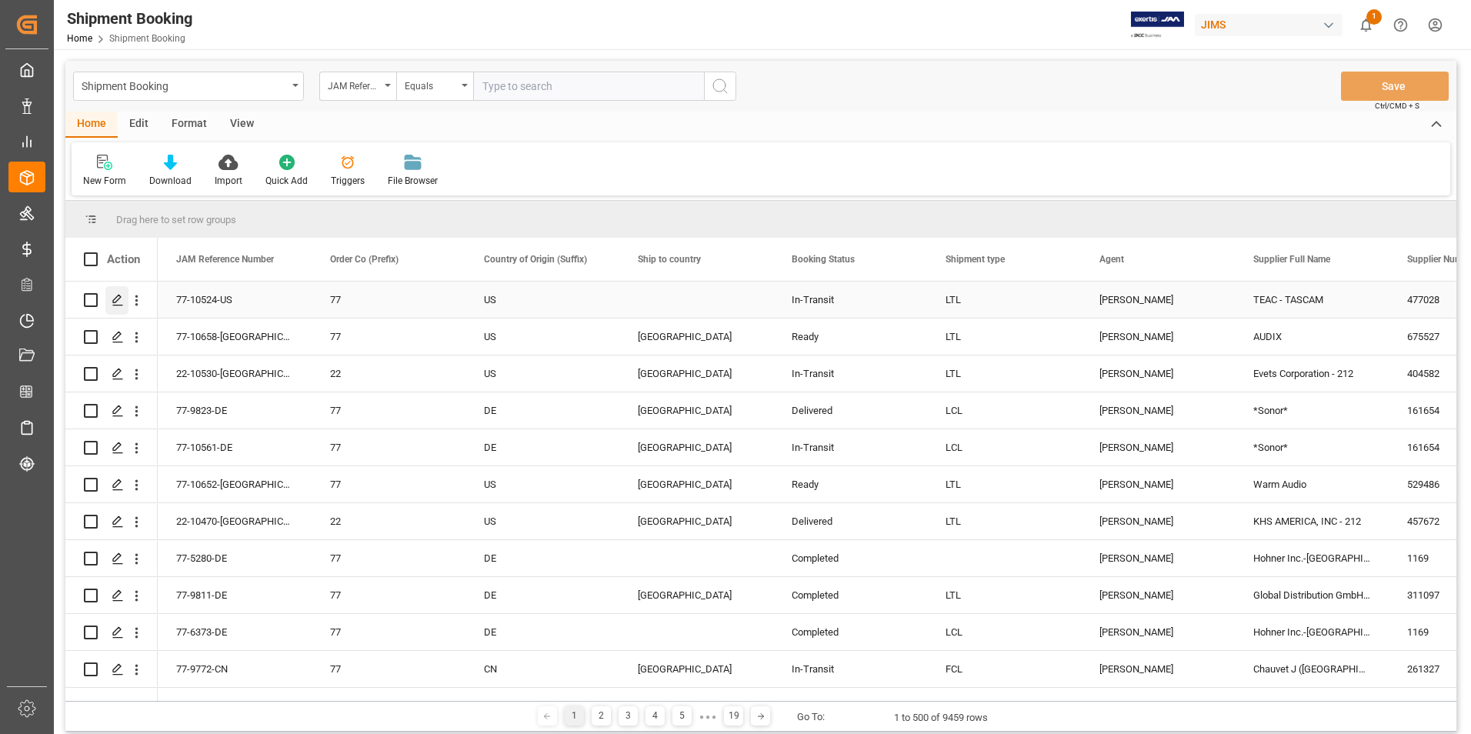
click at [117, 296] on icon "Press SPACE to select this row." at bounding box center [118, 300] width 12 height 12
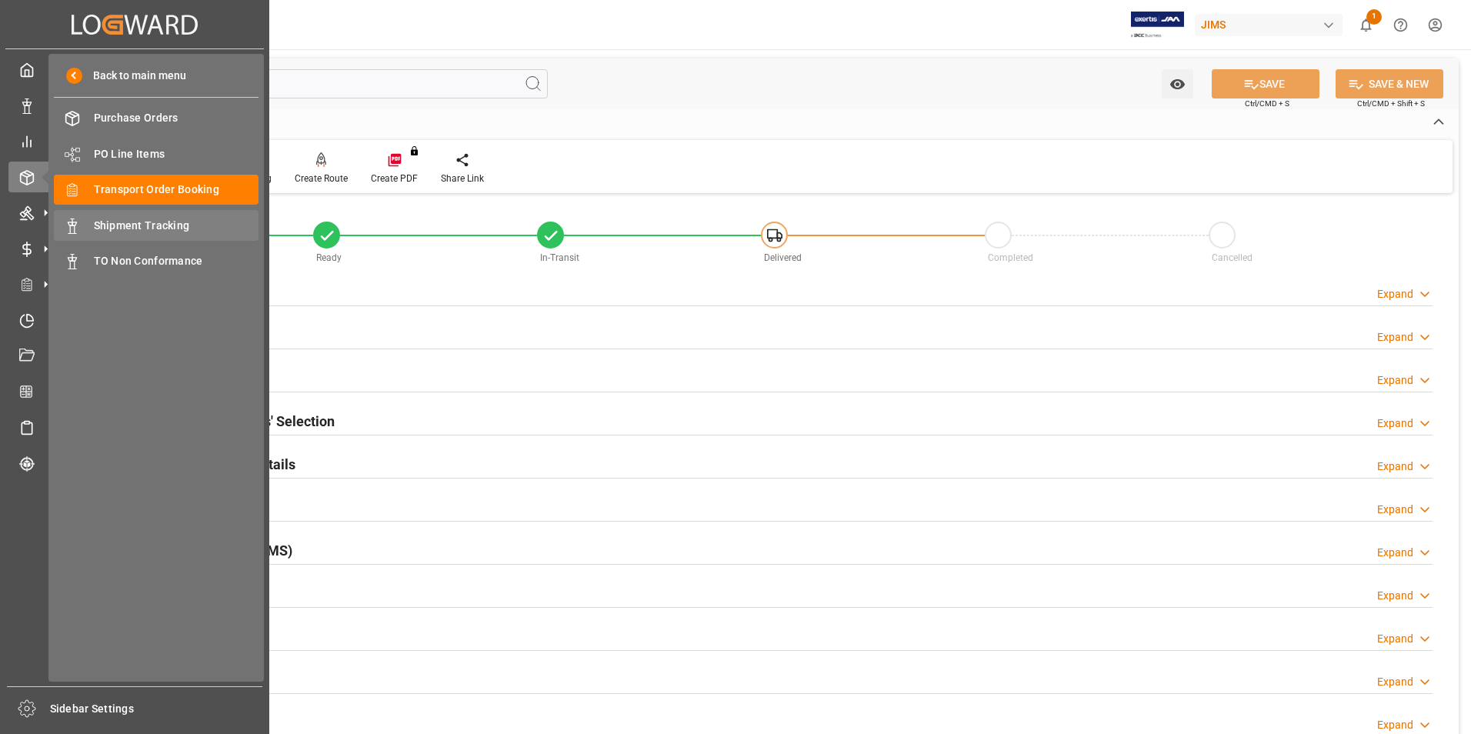
type input "8"
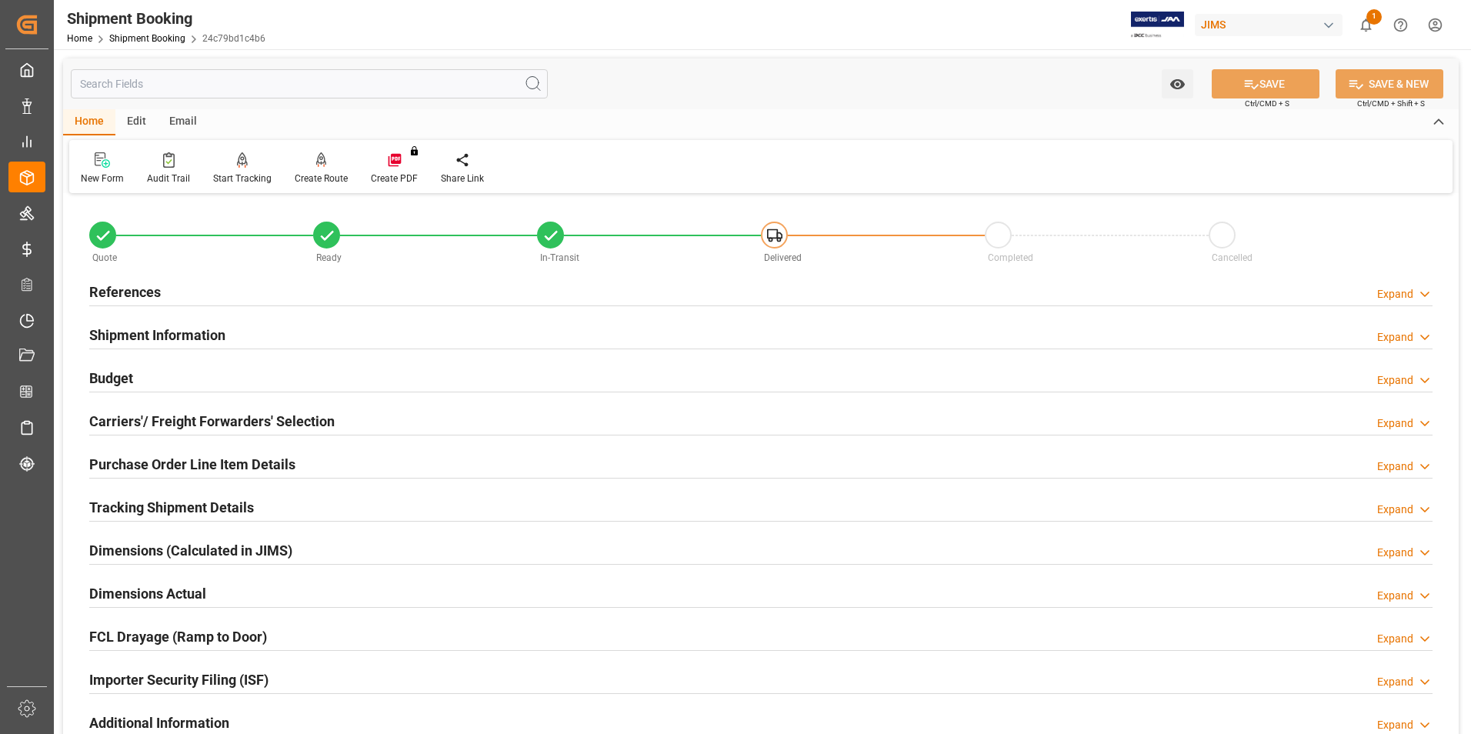
click at [158, 462] on h2 "Purchase Order Line Item Details" at bounding box center [192, 464] width 206 height 21
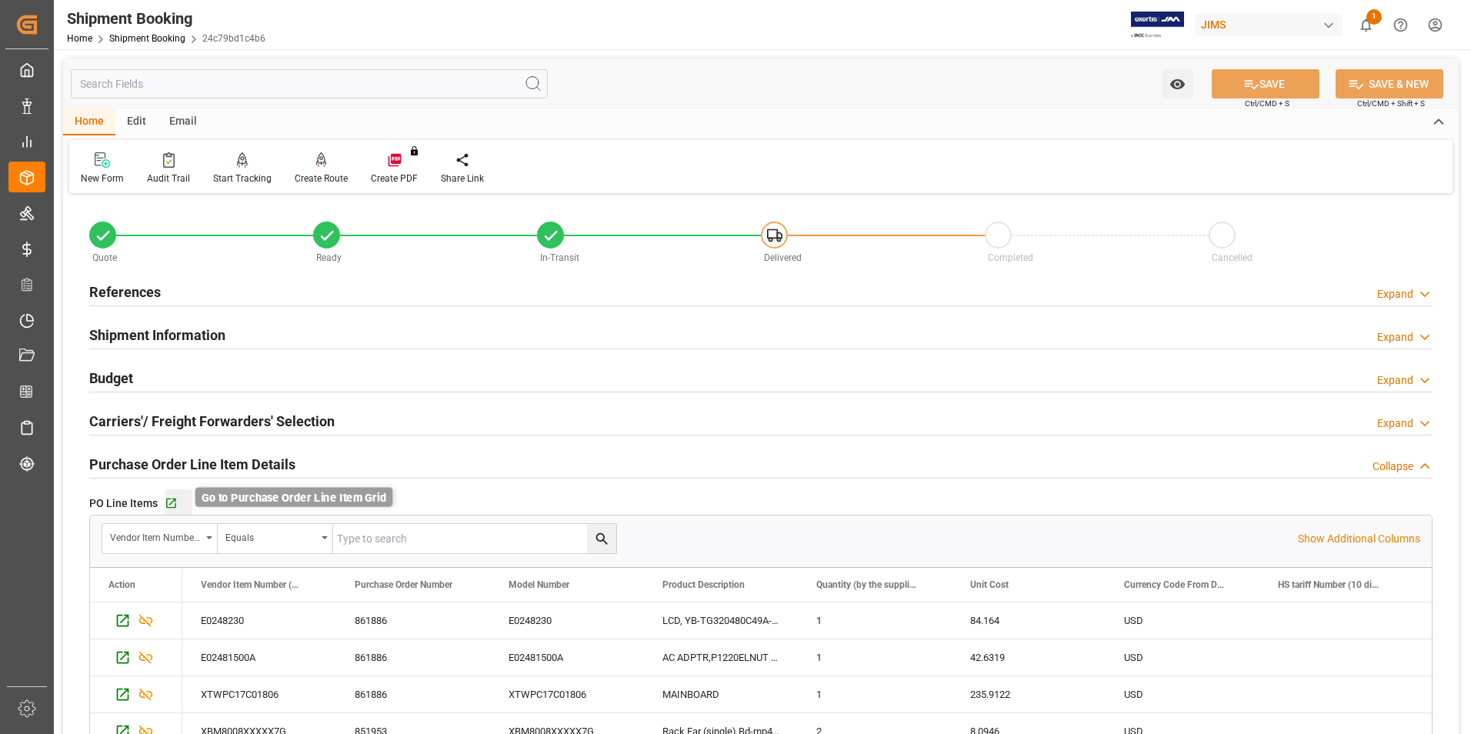
click at [168, 504] on icon "button" at bounding box center [171, 504] width 10 height 10
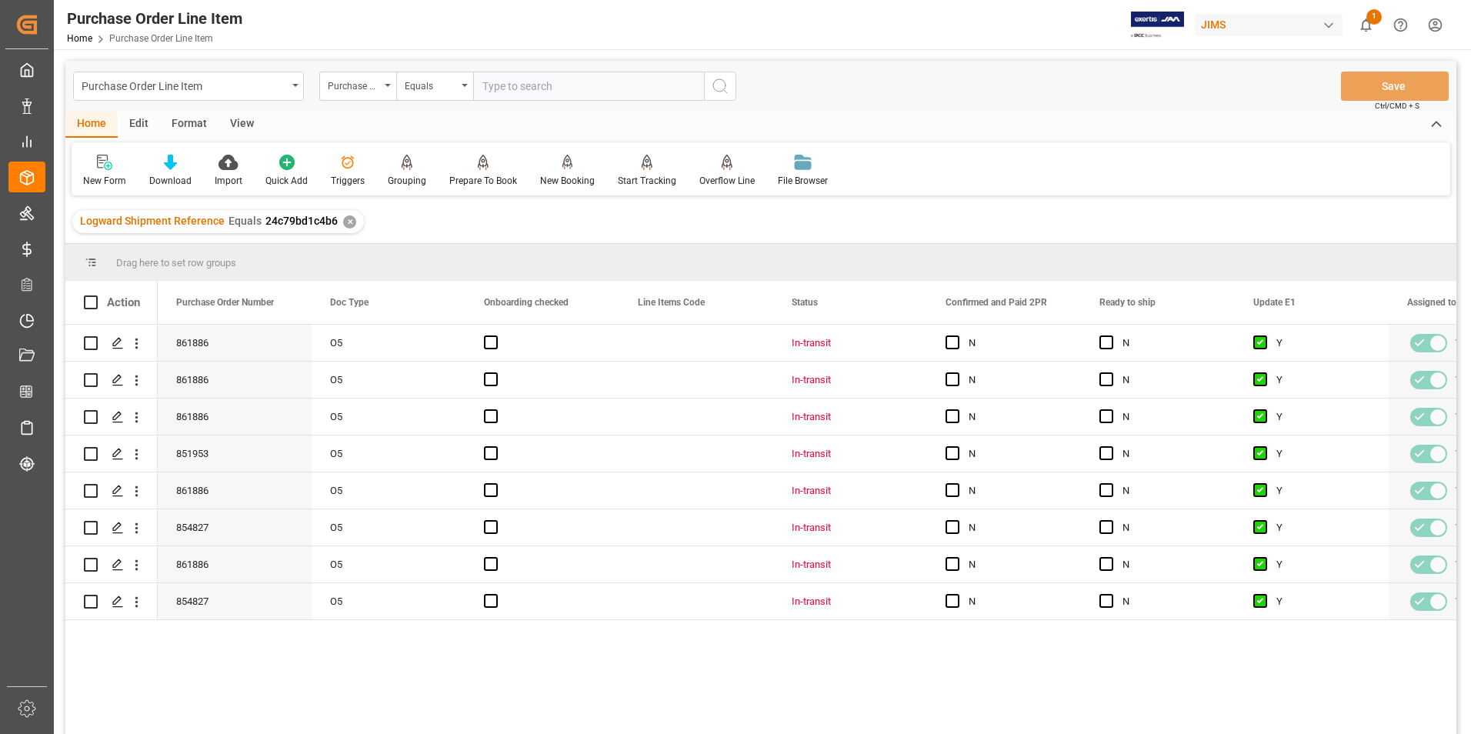
click at [247, 122] on div "View" at bounding box center [242, 125] width 47 height 26
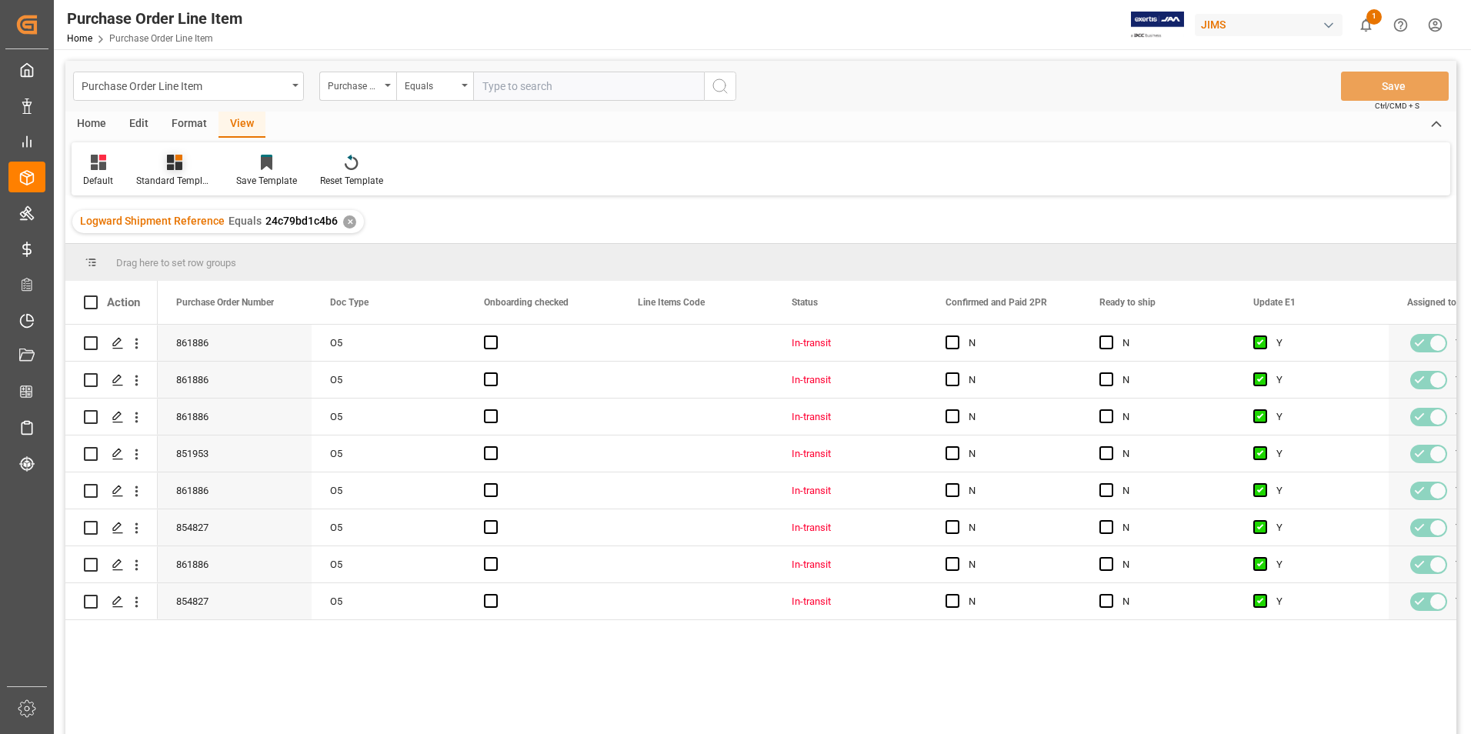
click at [180, 182] on div "Standard Templates" at bounding box center [174, 181] width 77 height 14
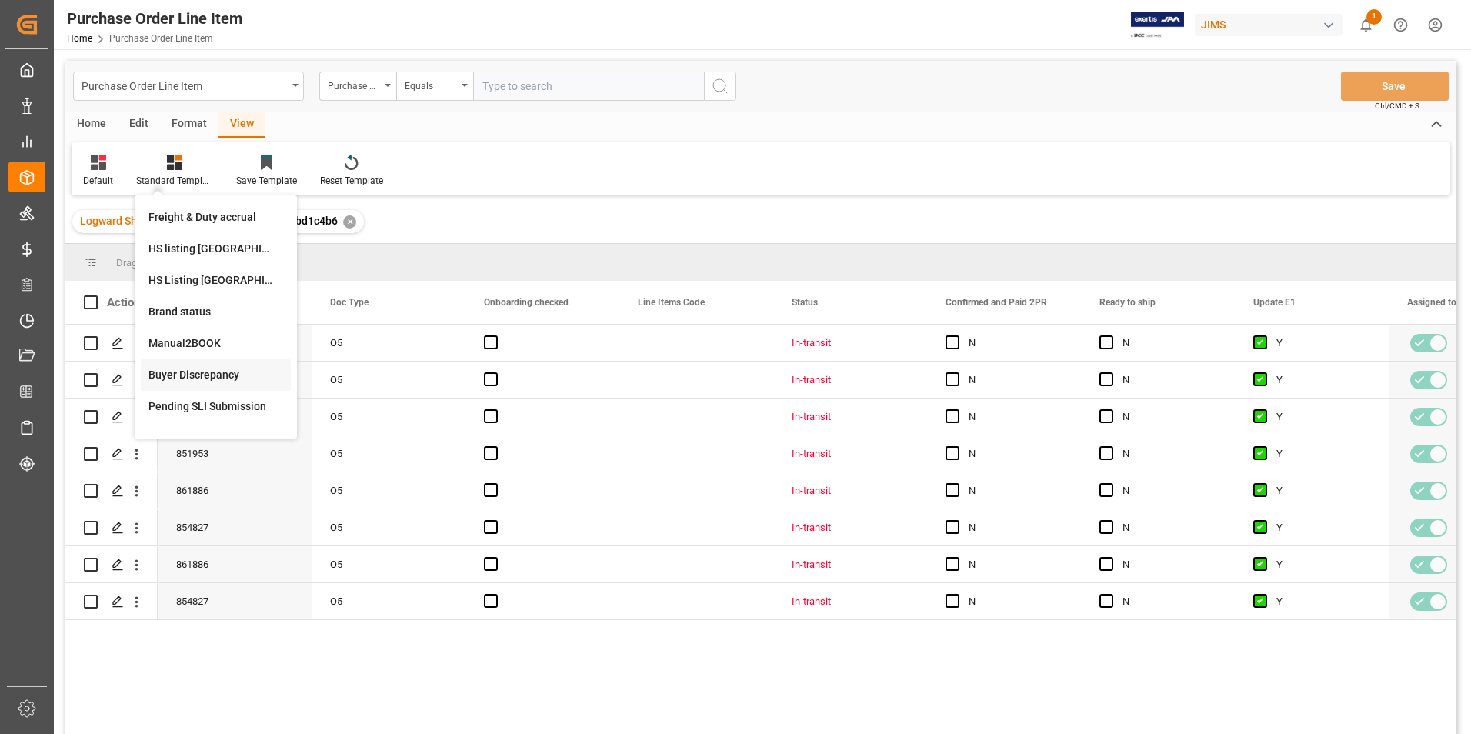
click at [192, 370] on div "Buyer Discrepancy" at bounding box center [215, 375] width 135 height 16
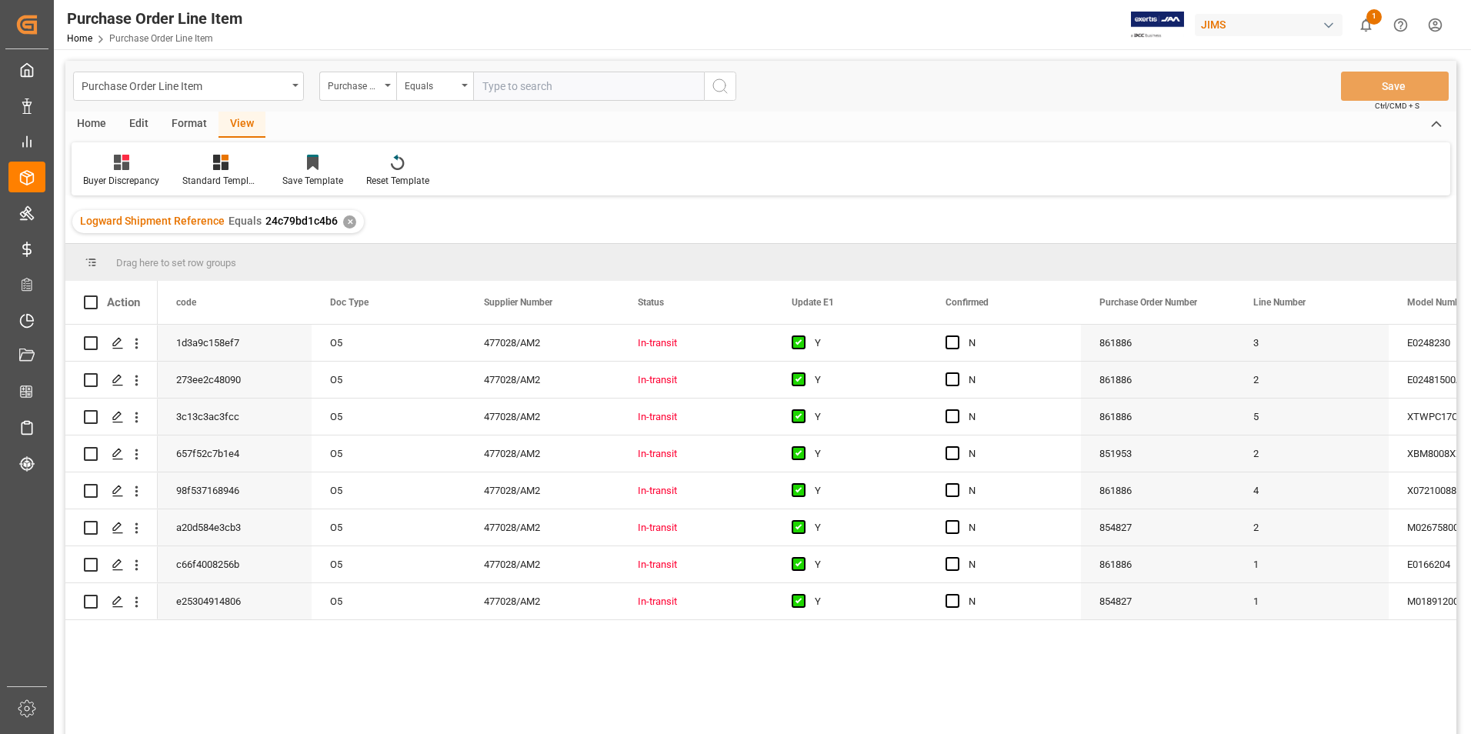
click at [245, 122] on div "View" at bounding box center [242, 125] width 47 height 26
click at [195, 178] on div "Standard Templates" at bounding box center [220, 181] width 77 height 14
click at [229, 277] on div "HS Listing [GEOGRAPHIC_DATA]" at bounding box center [262, 280] width 135 height 16
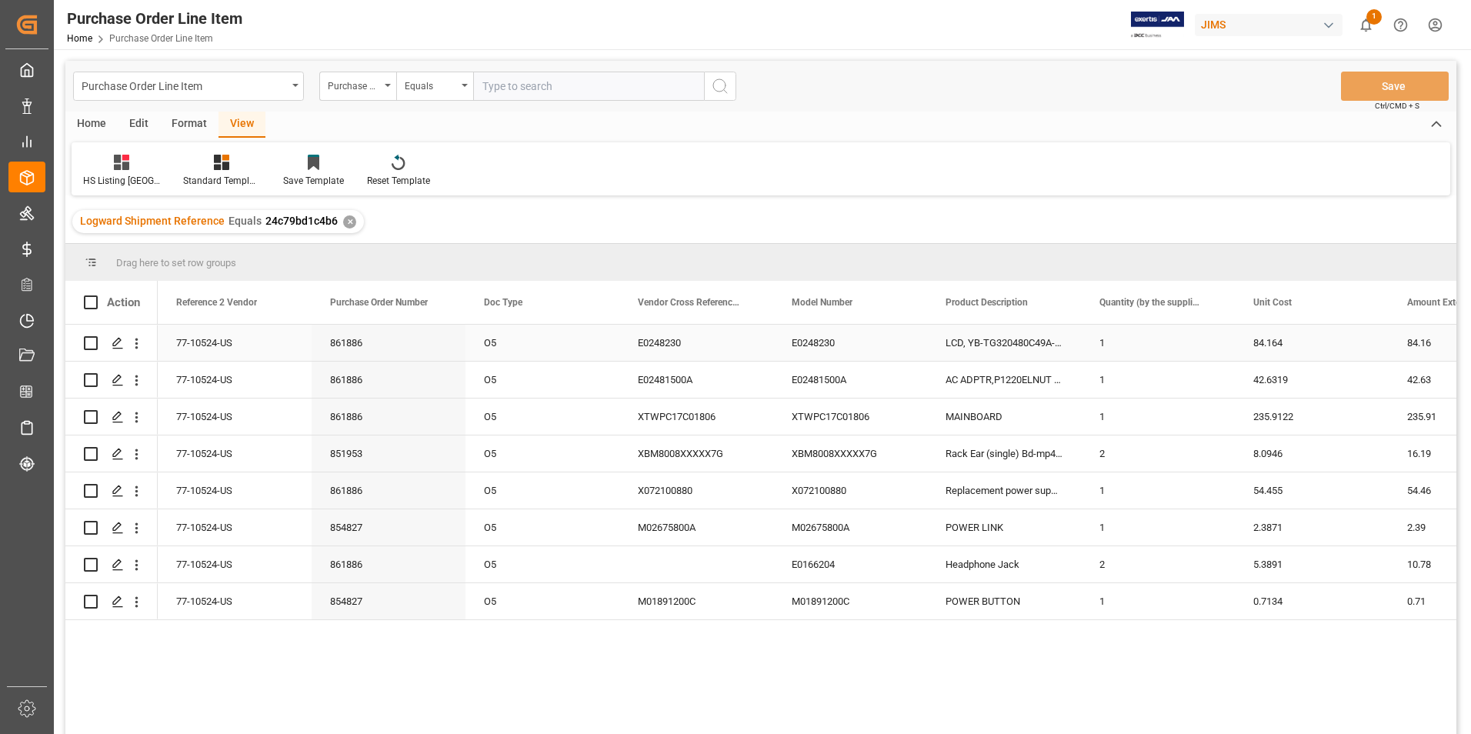
click at [219, 336] on div "77-10524-US" at bounding box center [235, 343] width 154 height 36
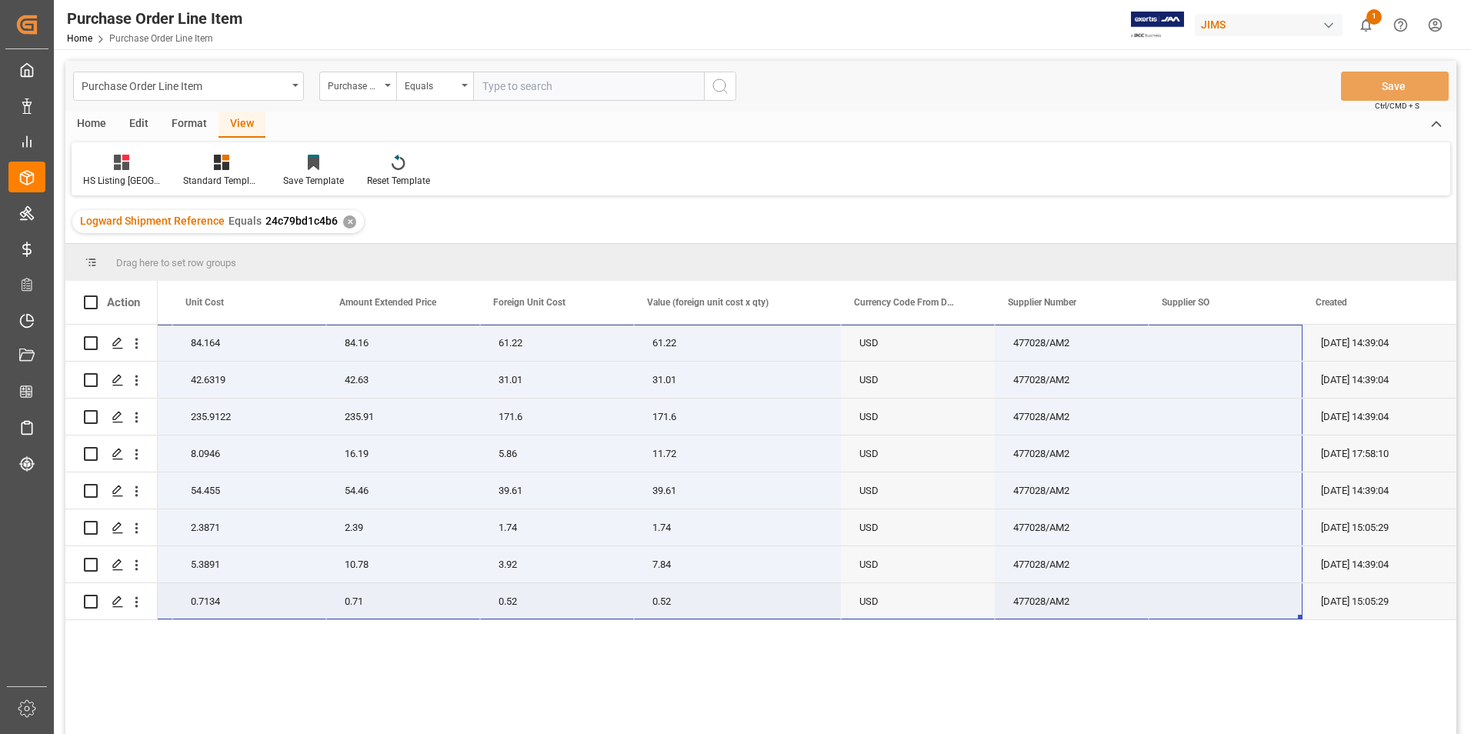
drag, startPoint x: 206, startPoint y: 332, endPoint x: 1248, endPoint y: 586, distance: 1072.4
click at [1248, 586] on div "77-10524-US LCD, YB-TG320480C49A-C-A 1 84.164 84.16 61.22 61.22 USD 477028/AM2 …" at bounding box center [275, 472] width 2361 height 295
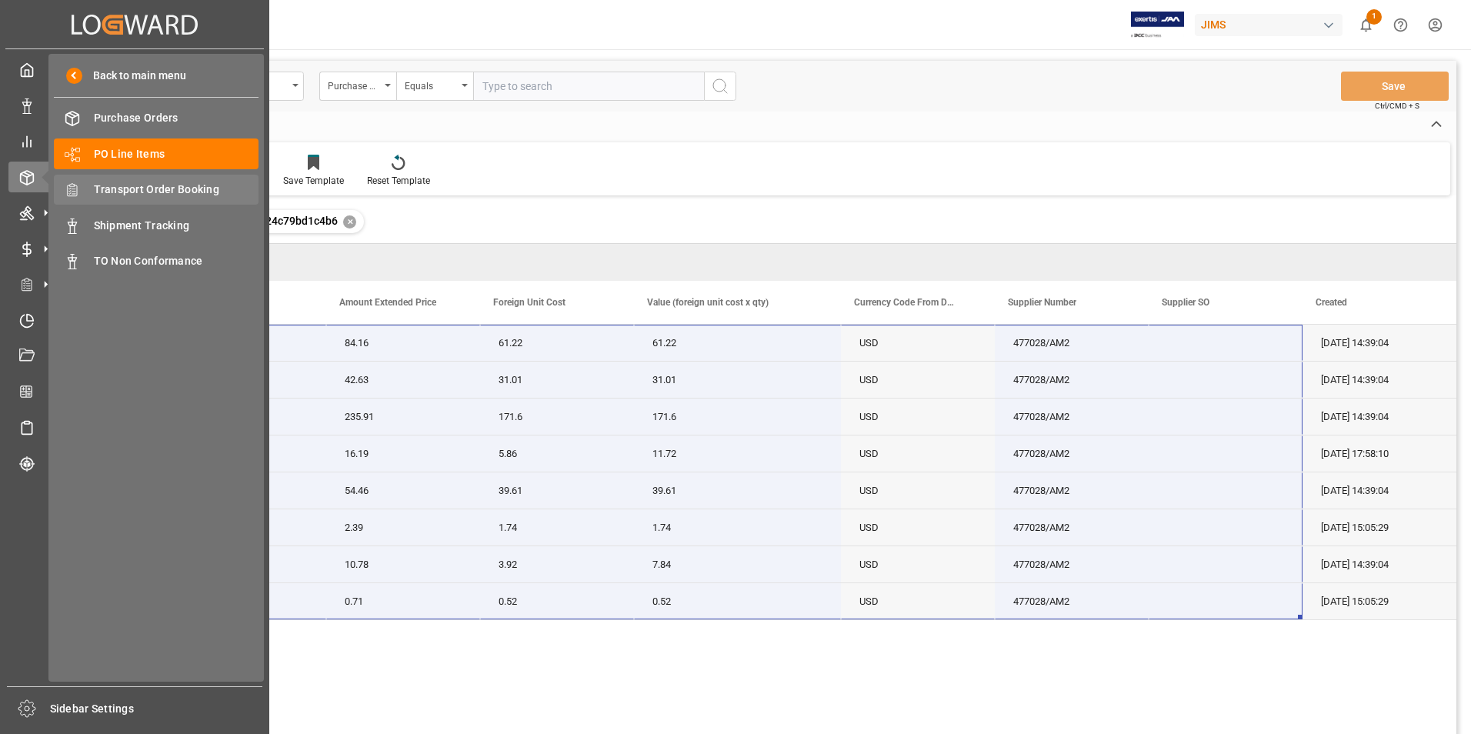
click at [201, 186] on span "Transport Order Booking" at bounding box center [176, 190] width 165 height 16
